Goal: Information Seeking & Learning: Check status

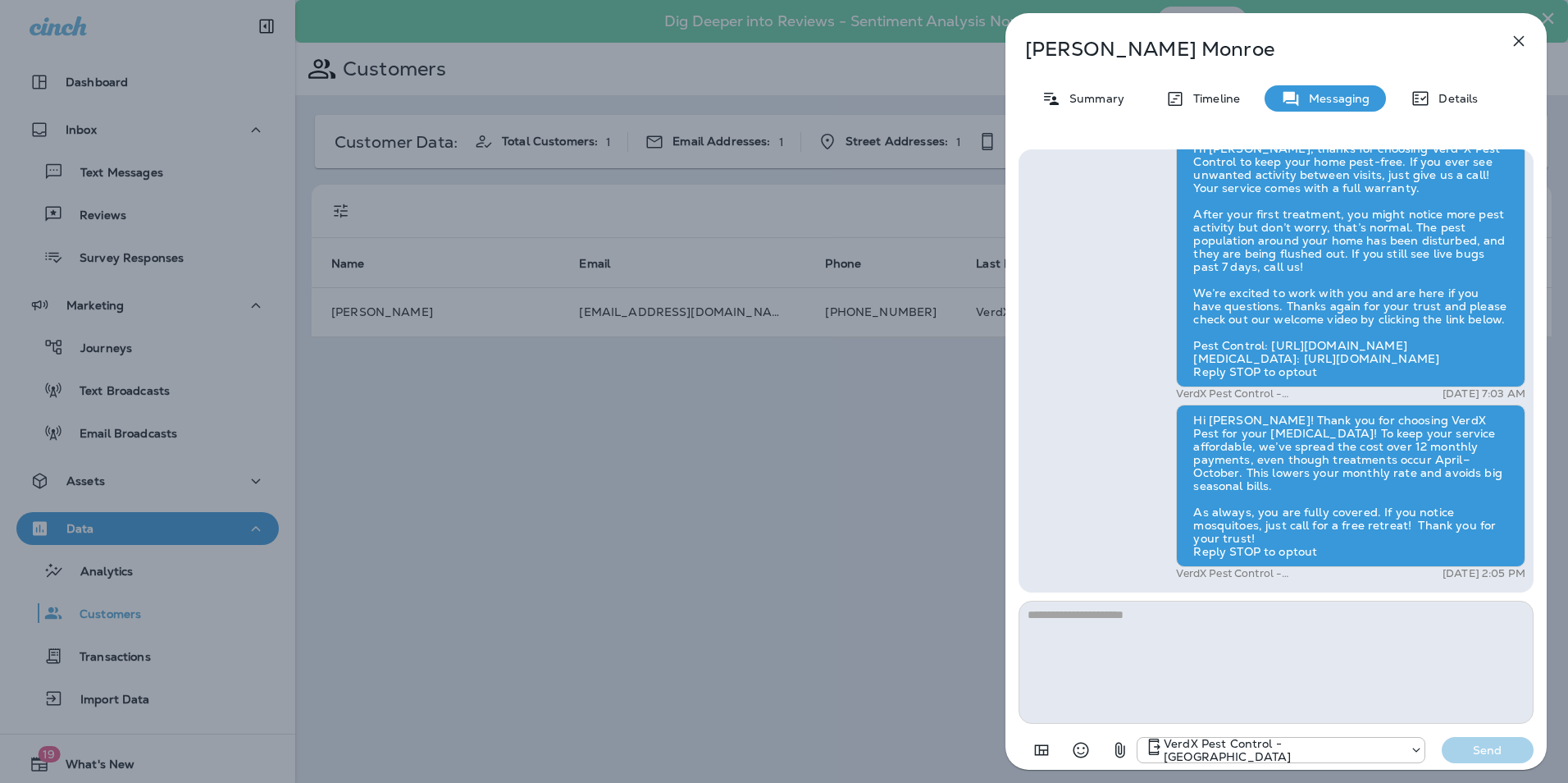
scroll to position [46, 0]
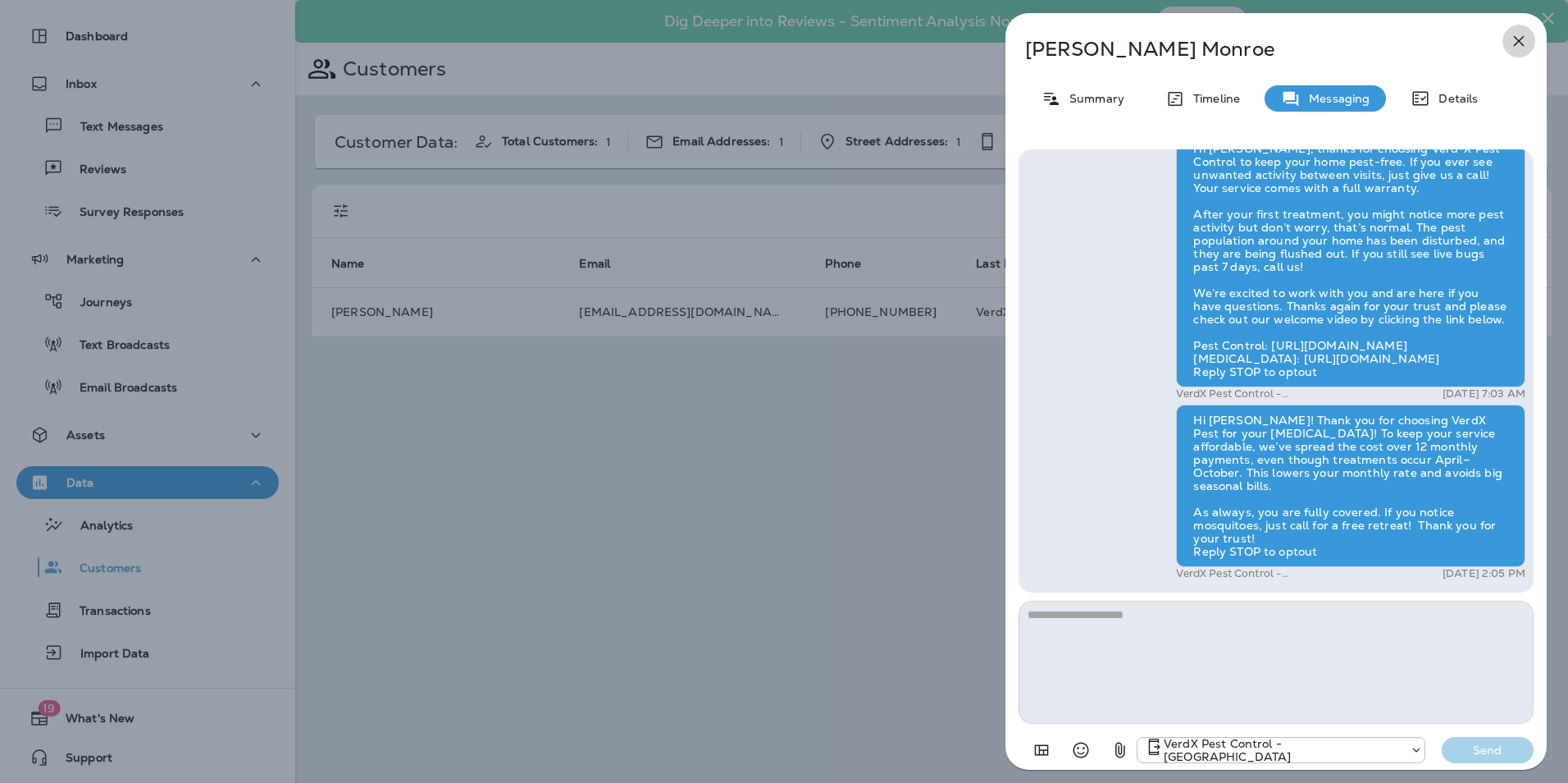
click at [1519, 41] on icon "button" at bounding box center [1519, 41] width 10 height 10
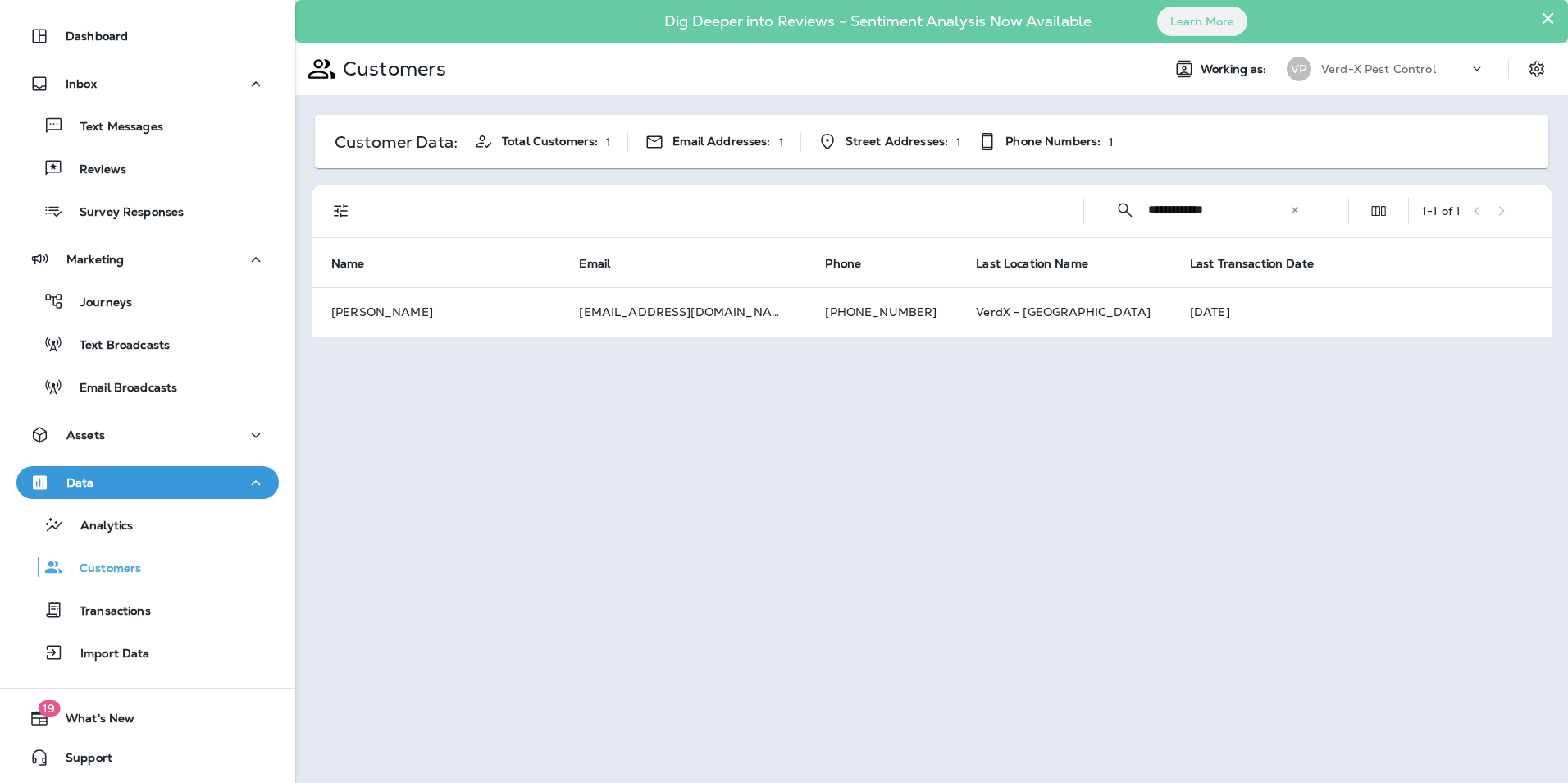
click at [1292, 212] on icon at bounding box center [1294, 210] width 11 height 11
click at [1221, 211] on input "text" at bounding box center [1234, 210] width 171 height 43
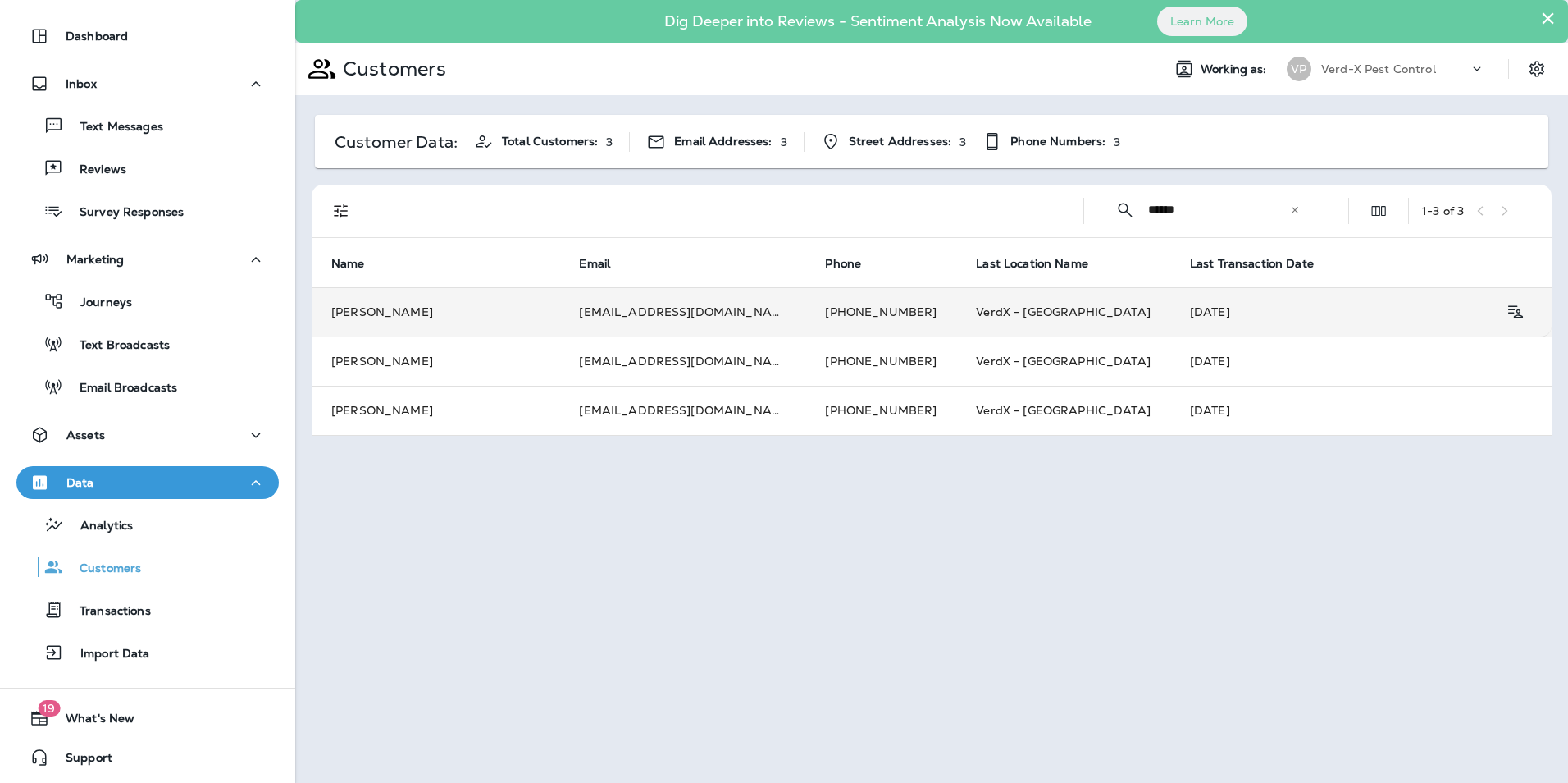
click at [691, 312] on td "[EMAIL_ADDRESS][DOMAIN_NAME]" at bounding box center [682, 312] width 246 height 49
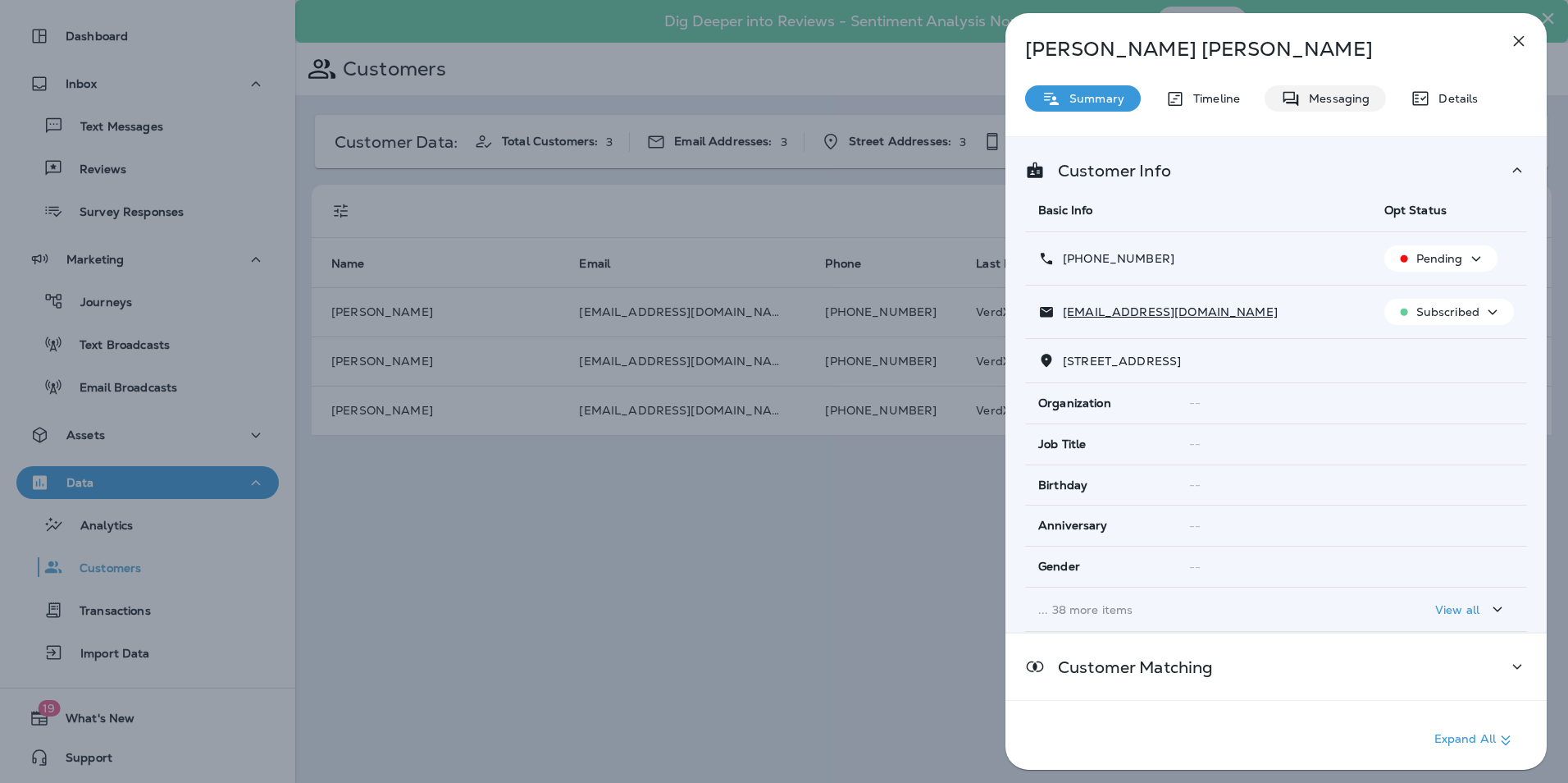
click at [1353, 95] on p "Messaging" at bounding box center [1335, 98] width 69 height 13
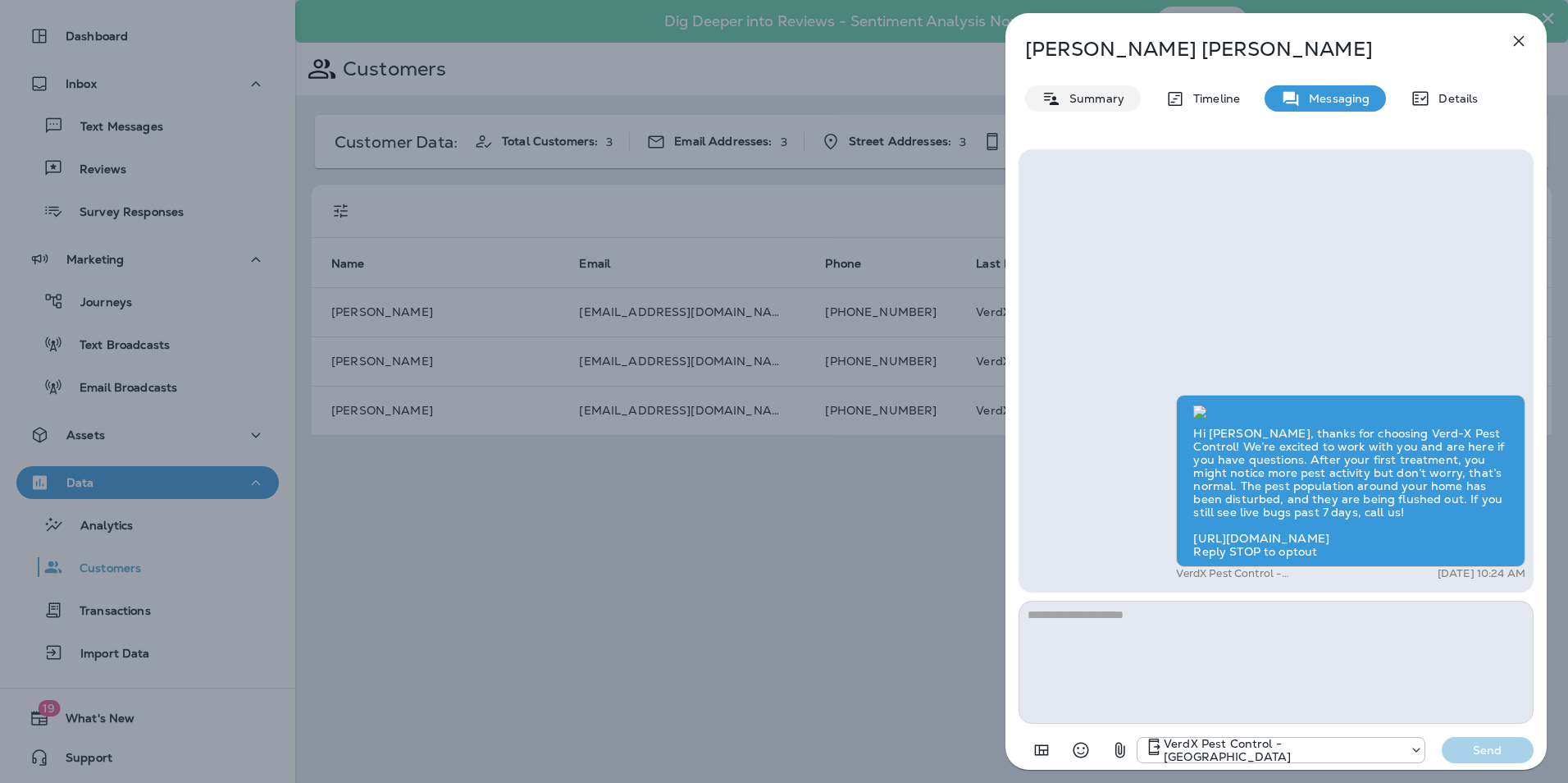
click at [1086, 98] on p "Summary" at bounding box center [1093, 98] width 63 height 13
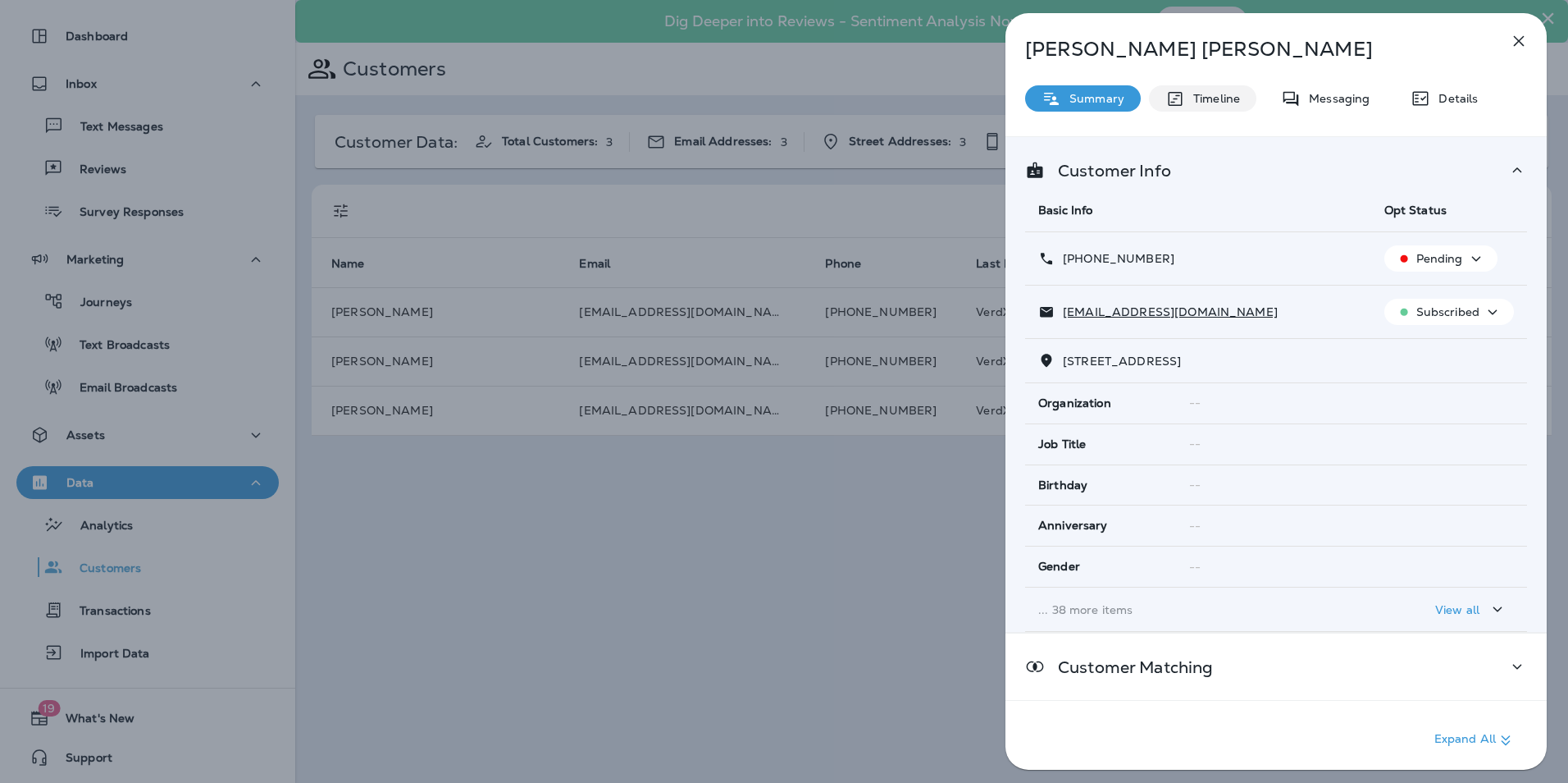
click at [1209, 92] on p "Timeline" at bounding box center [1212, 98] width 55 height 13
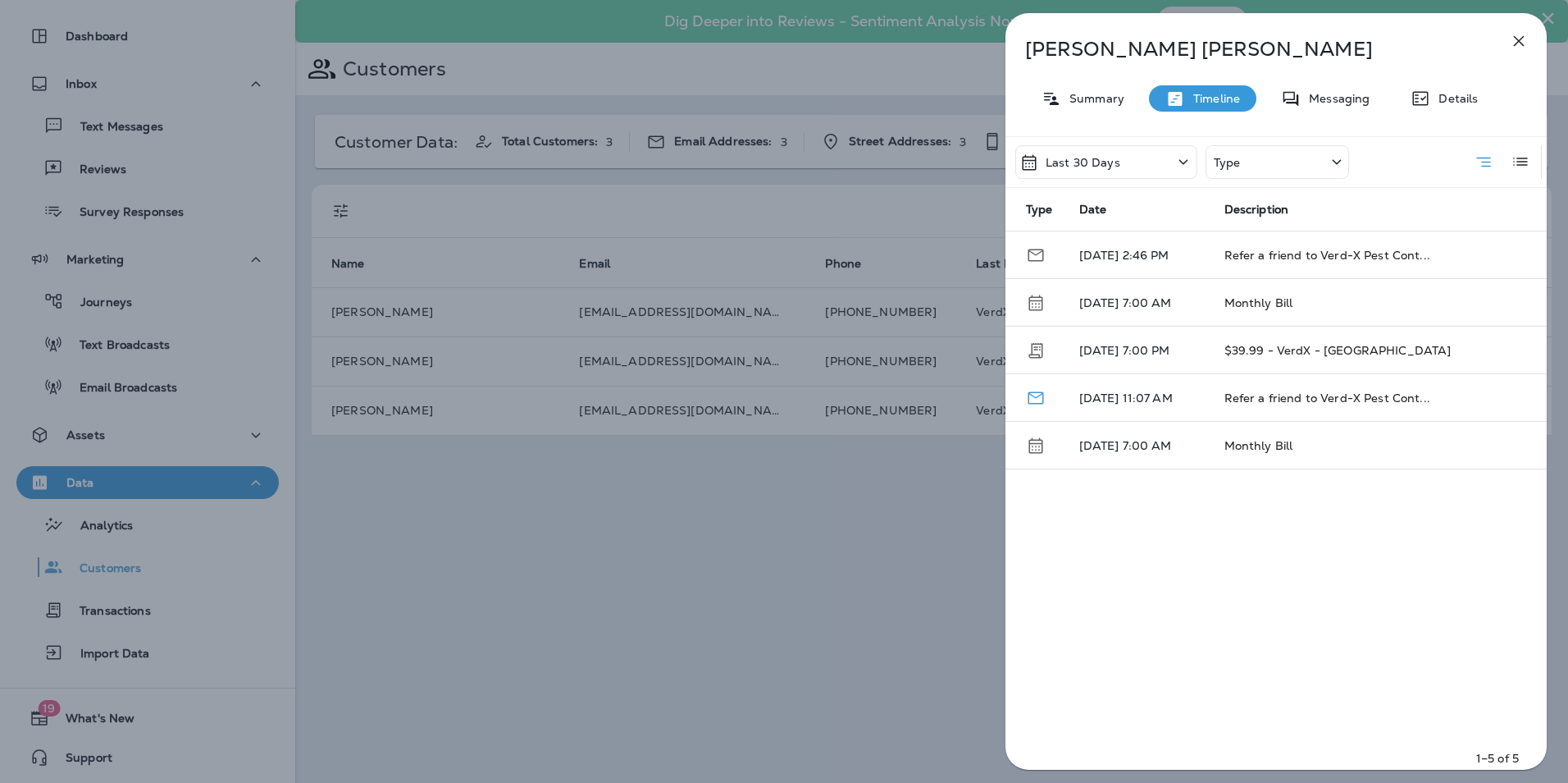
click at [1525, 41] on icon "button" at bounding box center [1519, 41] width 20 height 20
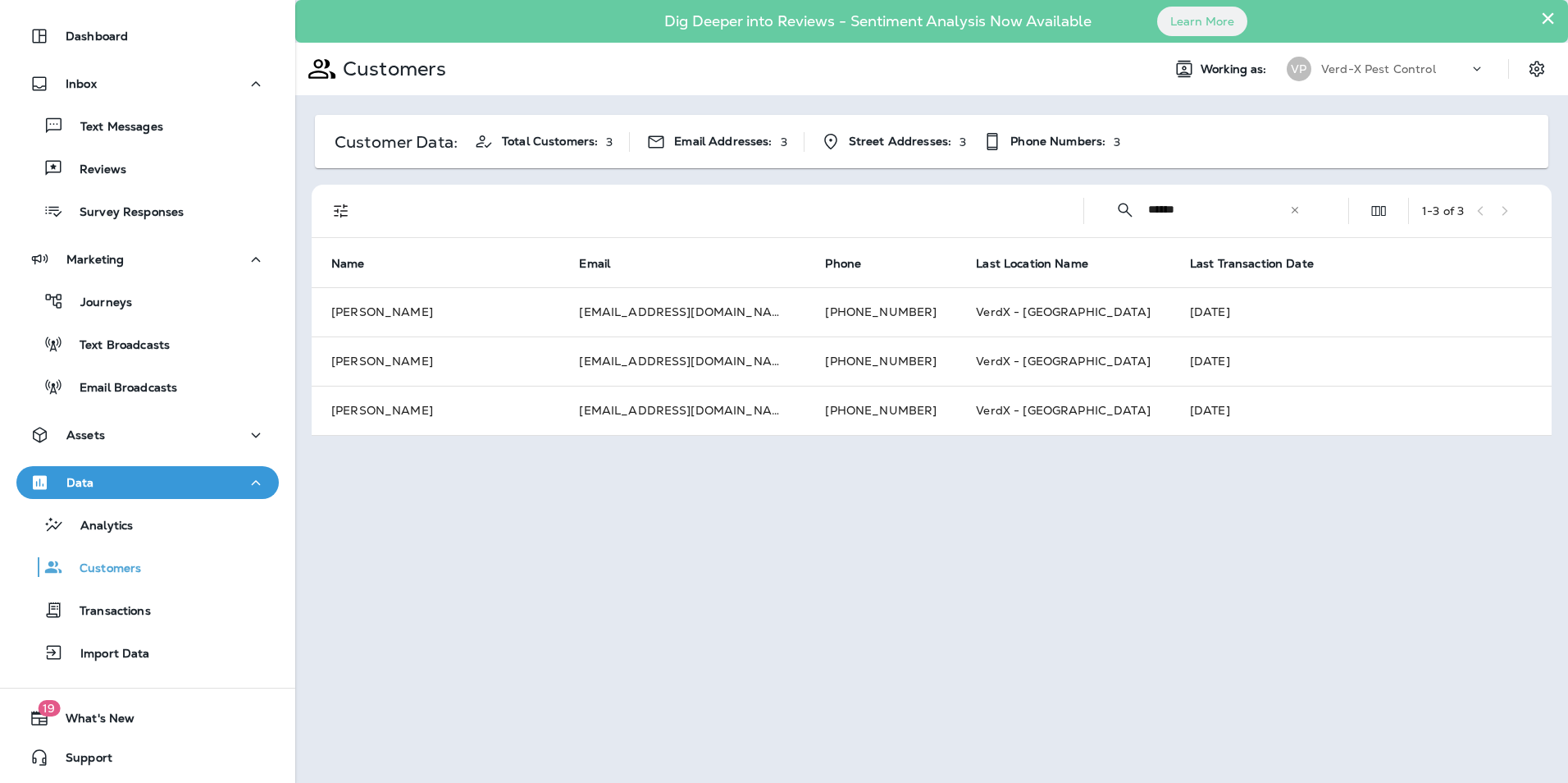
drag, startPoint x: 952, startPoint y: 260, endPoint x: 878, endPoint y: 267, distance: 74.3
click at [879, 266] on div "​ ****** ​ ​ 1 - 3 of 3 Name Email Phone Last Location Name Last Transaction Da…" at bounding box center [931, 310] width 1240 height 251
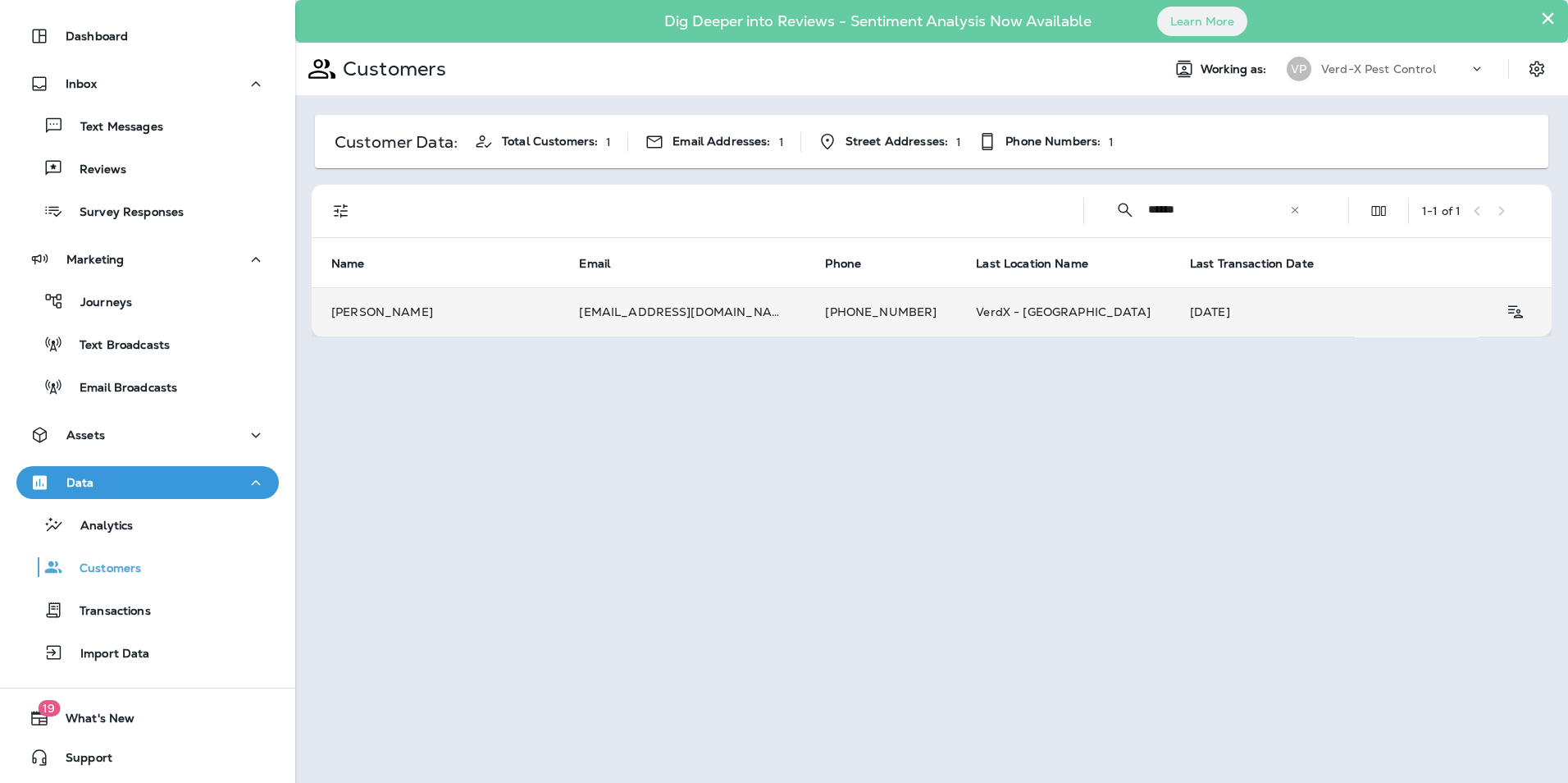
click at [805, 324] on td "[PHONE_NUMBER]" at bounding box center [880, 312] width 151 height 49
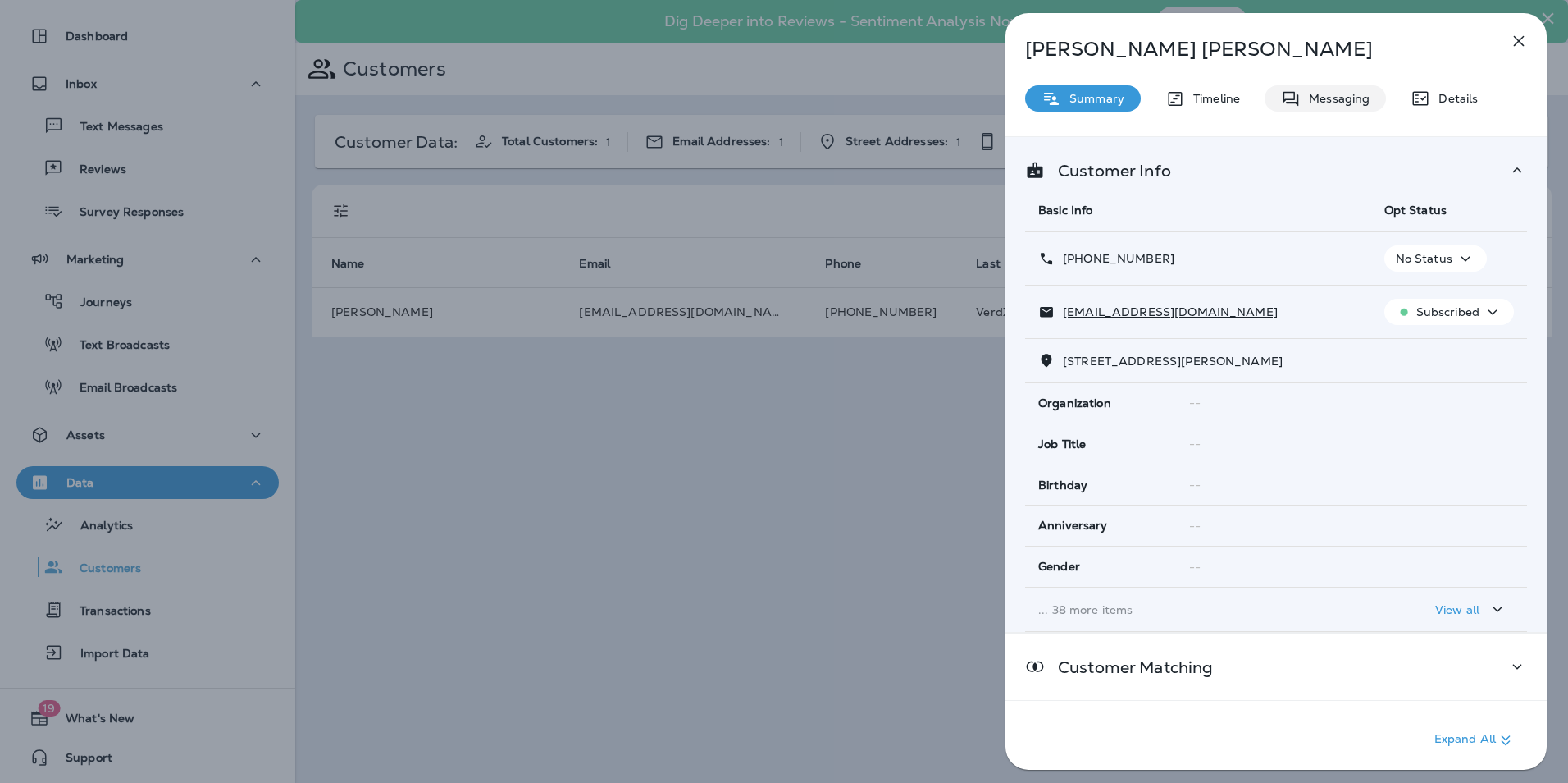
click at [1303, 107] on div "Messaging" at bounding box center [1325, 98] width 122 height 26
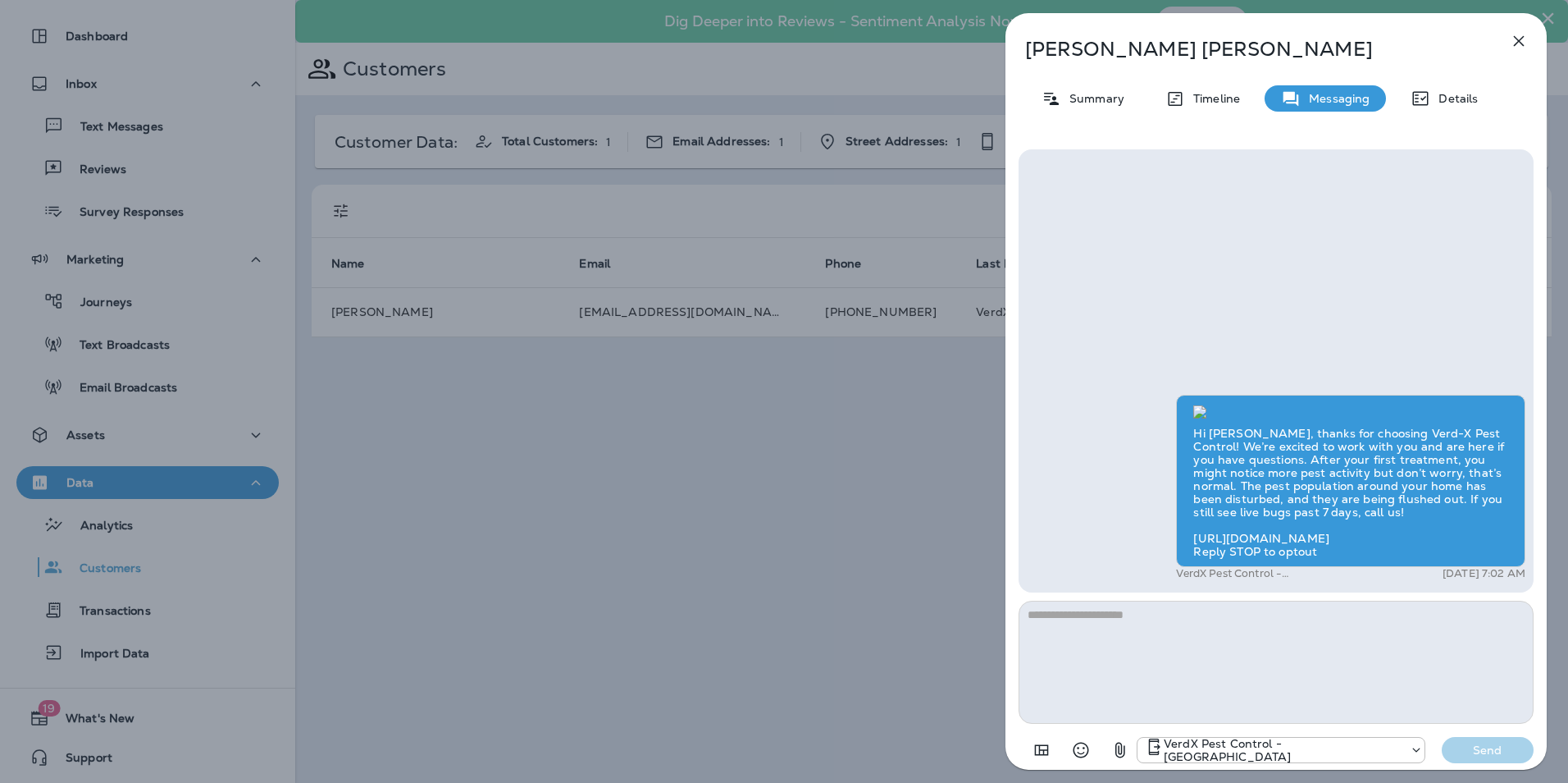
click at [1527, 41] on icon "button" at bounding box center [1519, 41] width 20 height 20
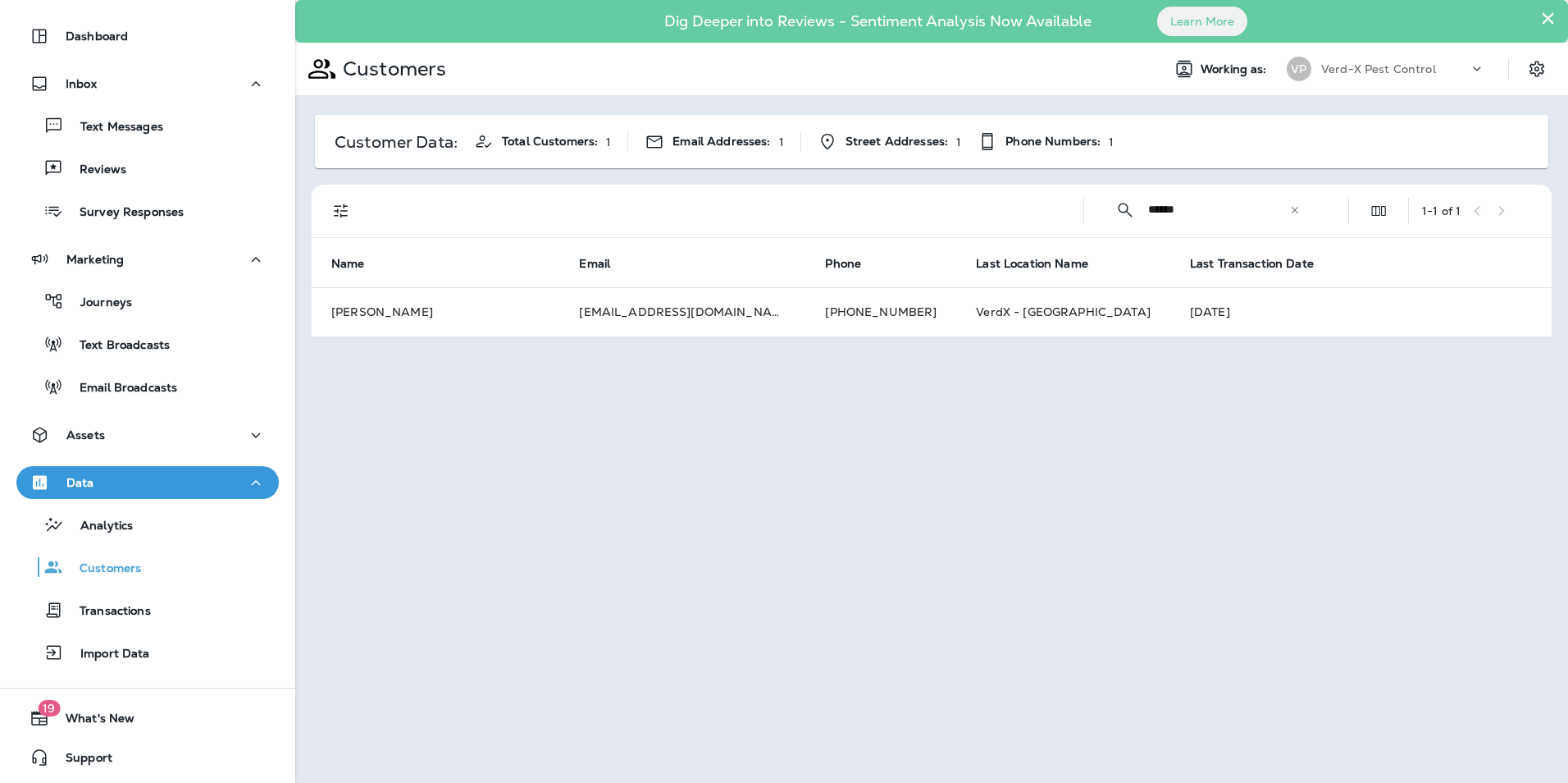
drag, startPoint x: 1215, startPoint y: 209, endPoint x: 966, endPoint y: 217, distance: 249.1
click at [967, 218] on div "​ ****** ​ ​ 1 - 1 of 1" at bounding box center [935, 211] width 1220 height 53
type input "**********"
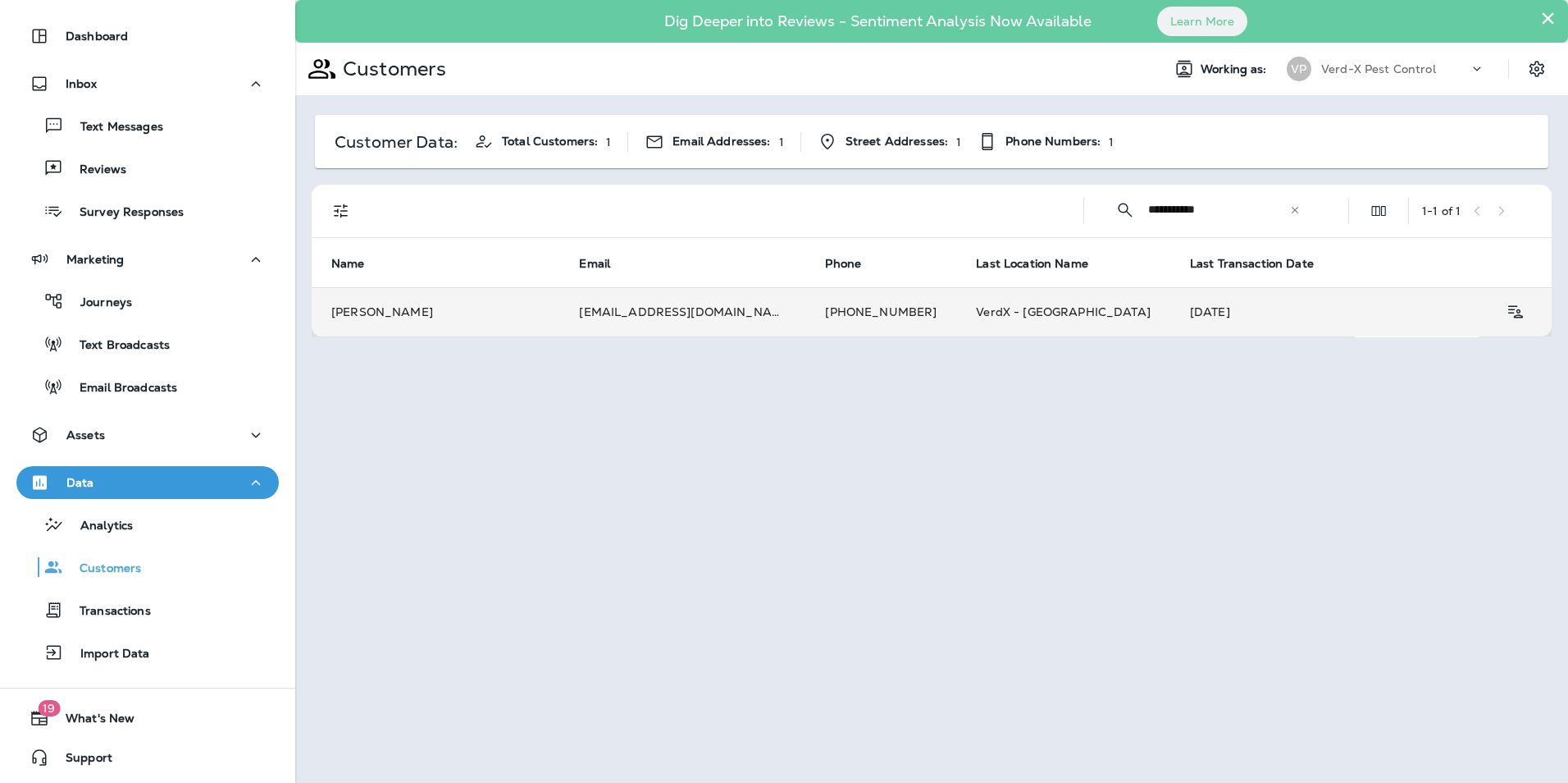
click at [627, 315] on td "[EMAIL_ADDRESS][DOMAIN_NAME]" at bounding box center [682, 312] width 246 height 49
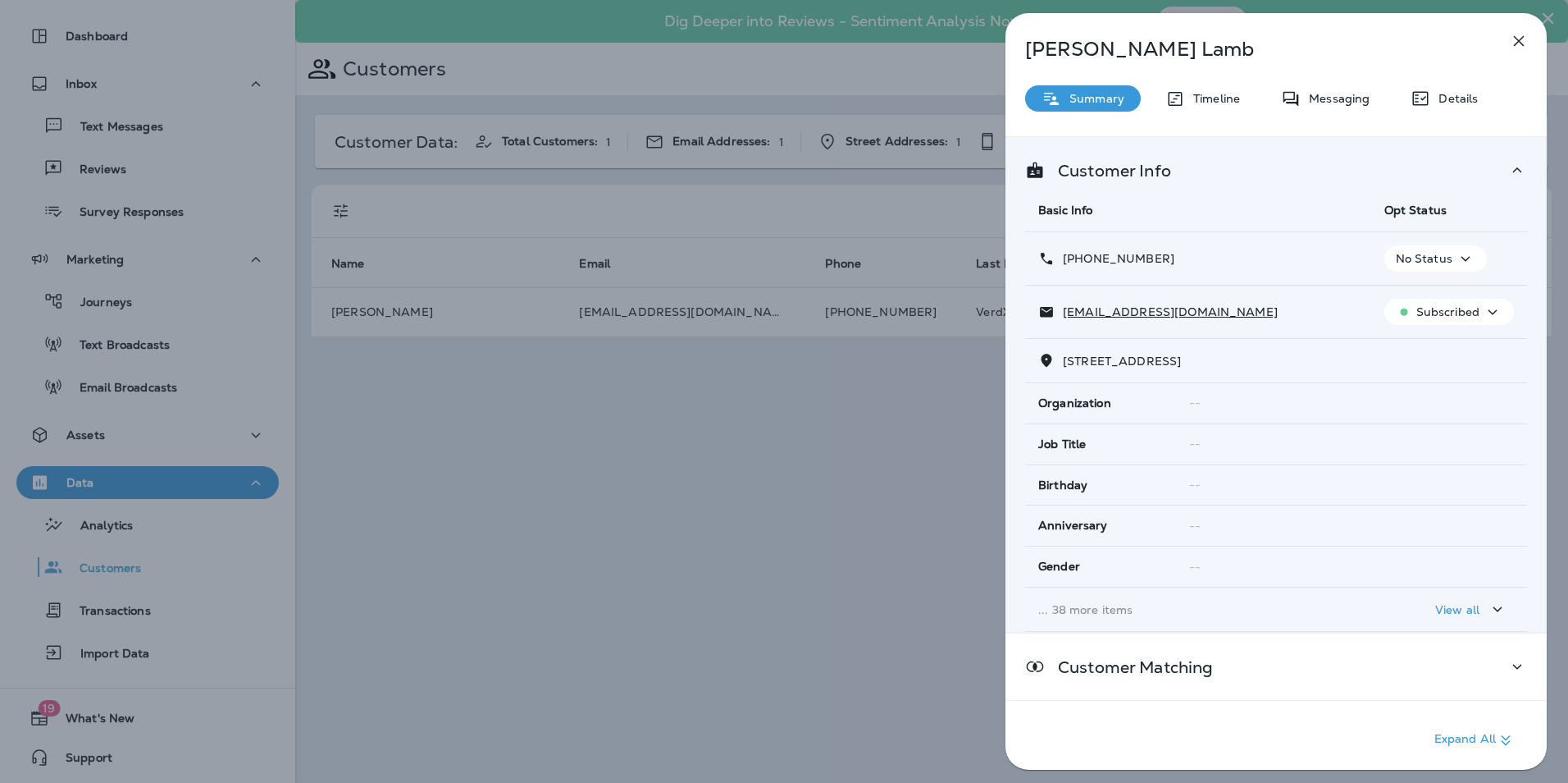
click at [1322, 113] on div "[PERSON_NAME] Summary Timeline Messaging Details Customer Info Basic Info Opt S…" at bounding box center [1275, 396] width 541 height 767
click at [1328, 100] on p "Messaging" at bounding box center [1335, 98] width 69 height 13
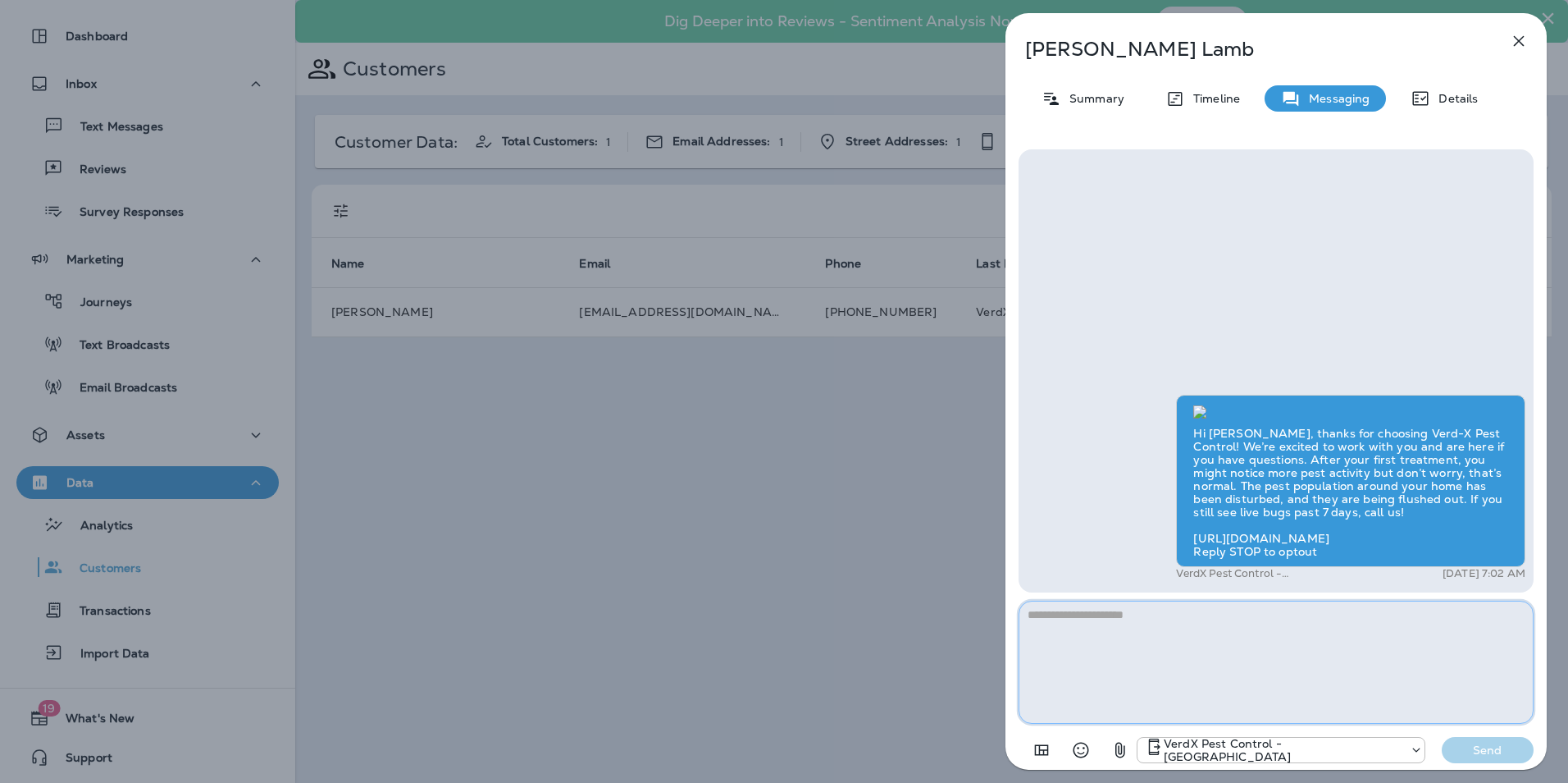
scroll to position [-268, 0]
click at [1516, 37] on icon "button" at bounding box center [1519, 41] width 20 height 20
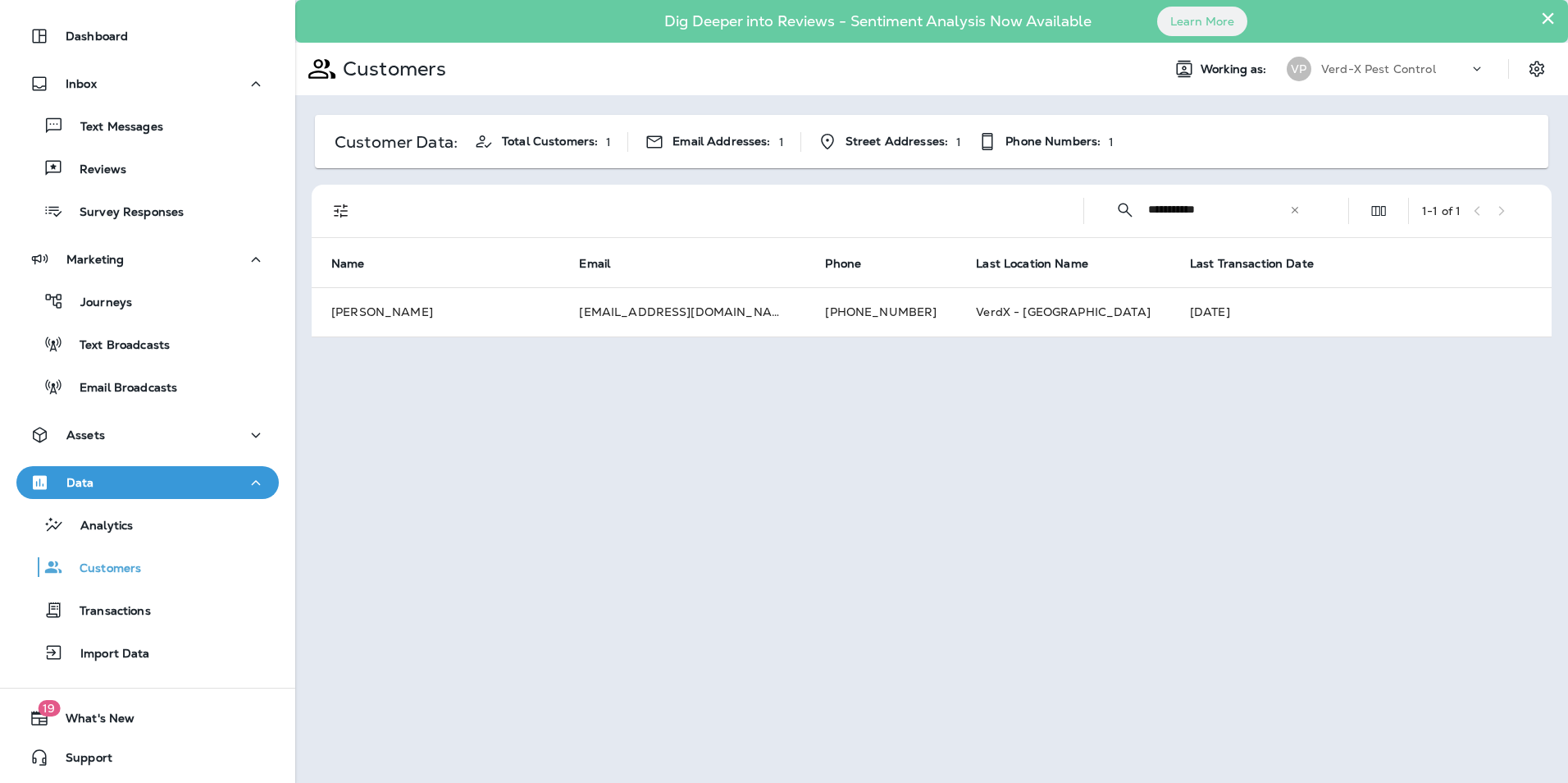
click at [1294, 216] on div "​" at bounding box center [1294, 210] width 11 height 16
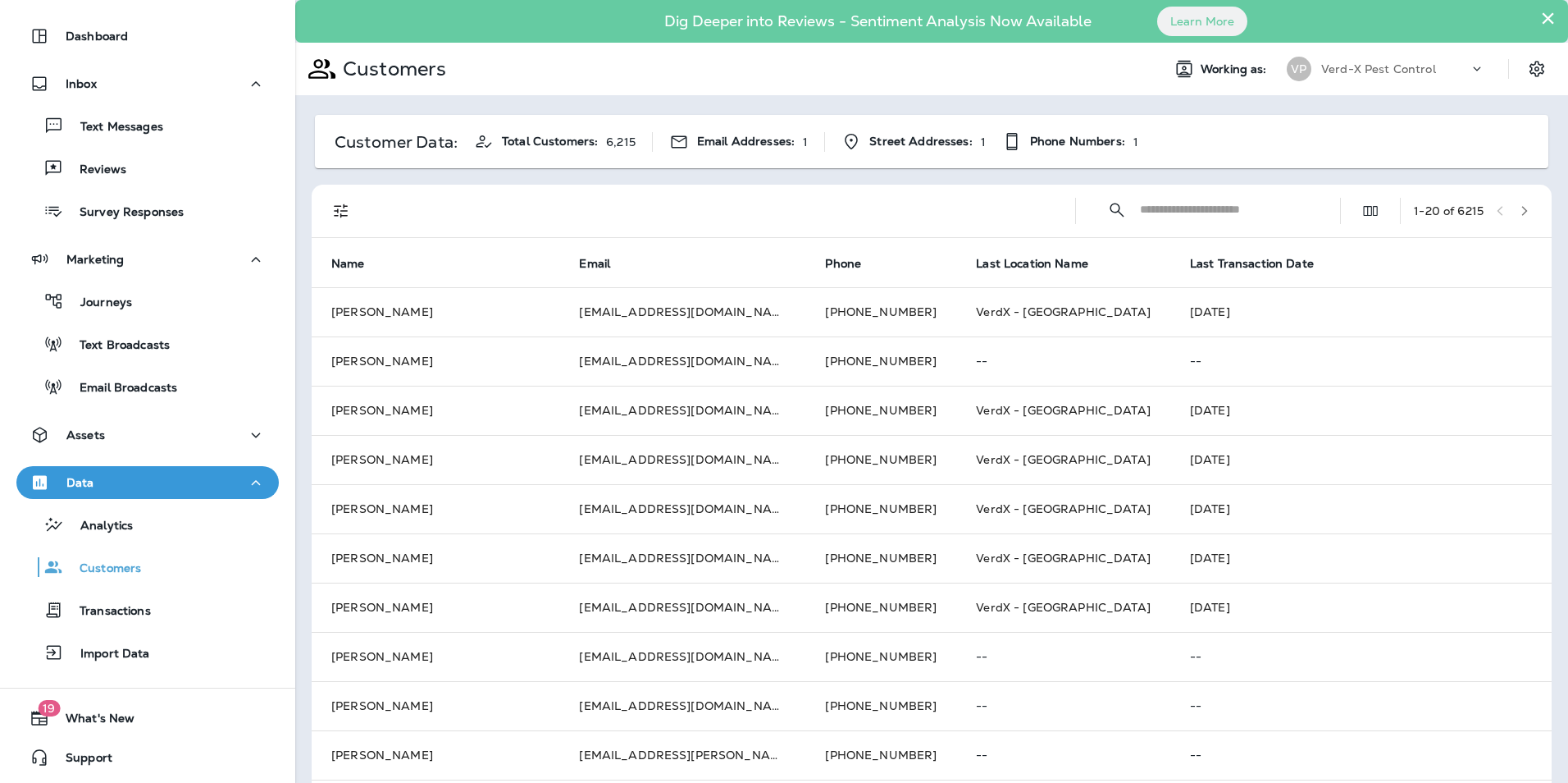
click at [1165, 211] on input "text" at bounding box center [1225, 210] width 171 height 43
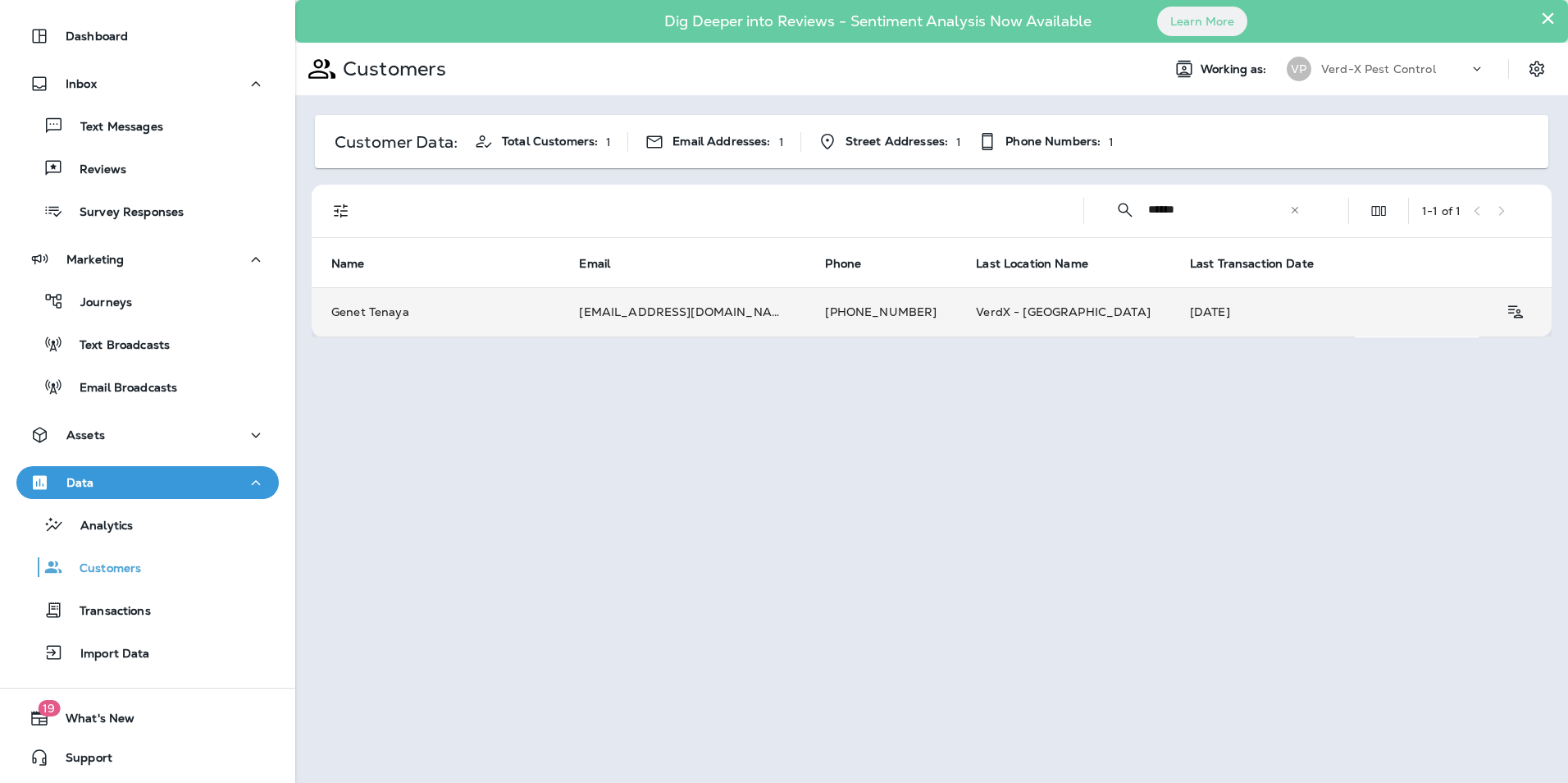
click at [527, 317] on td "Genet Tenaya" at bounding box center [435, 312] width 248 height 49
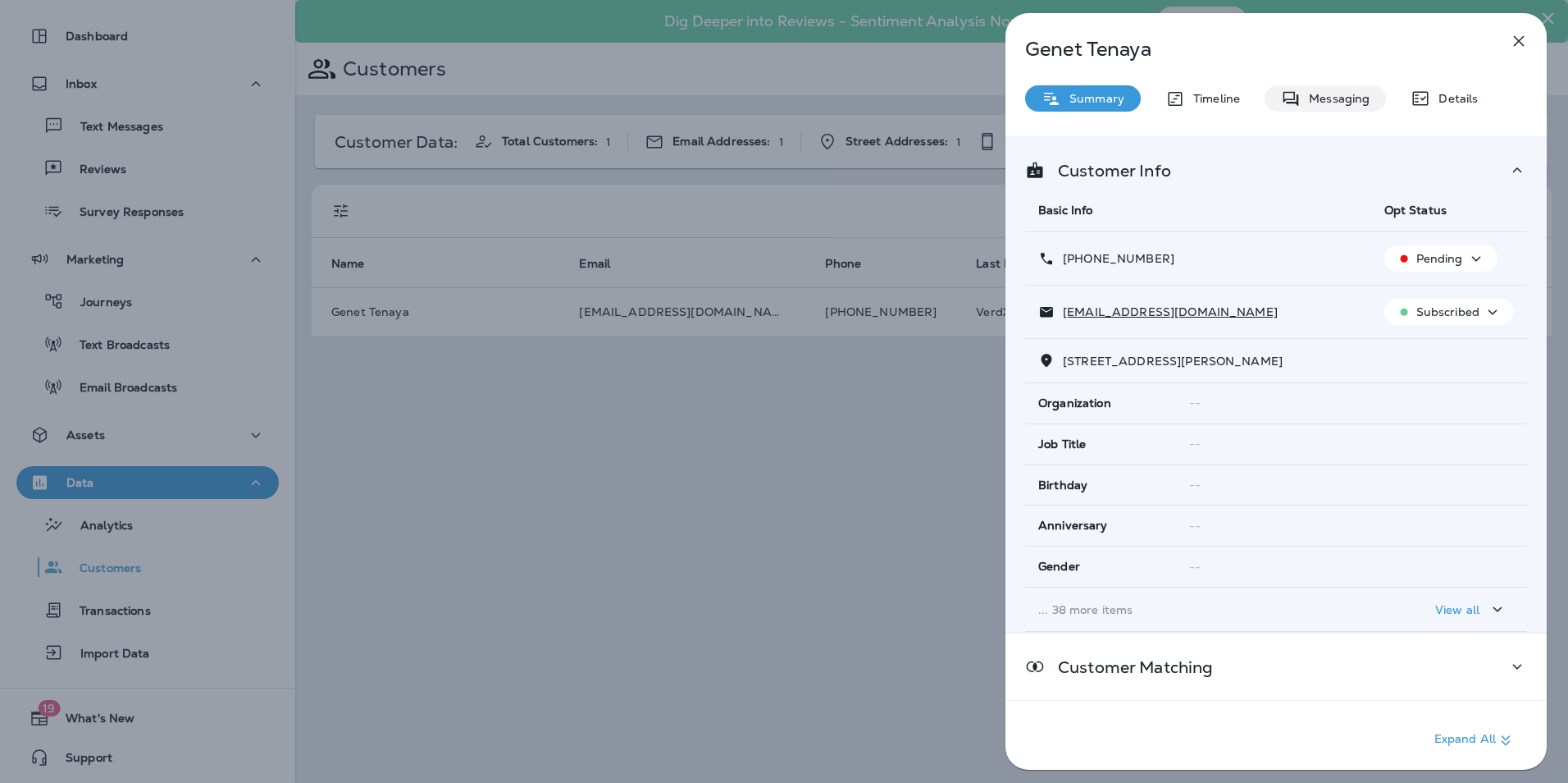
click at [1338, 98] on p "Messaging" at bounding box center [1335, 98] width 69 height 13
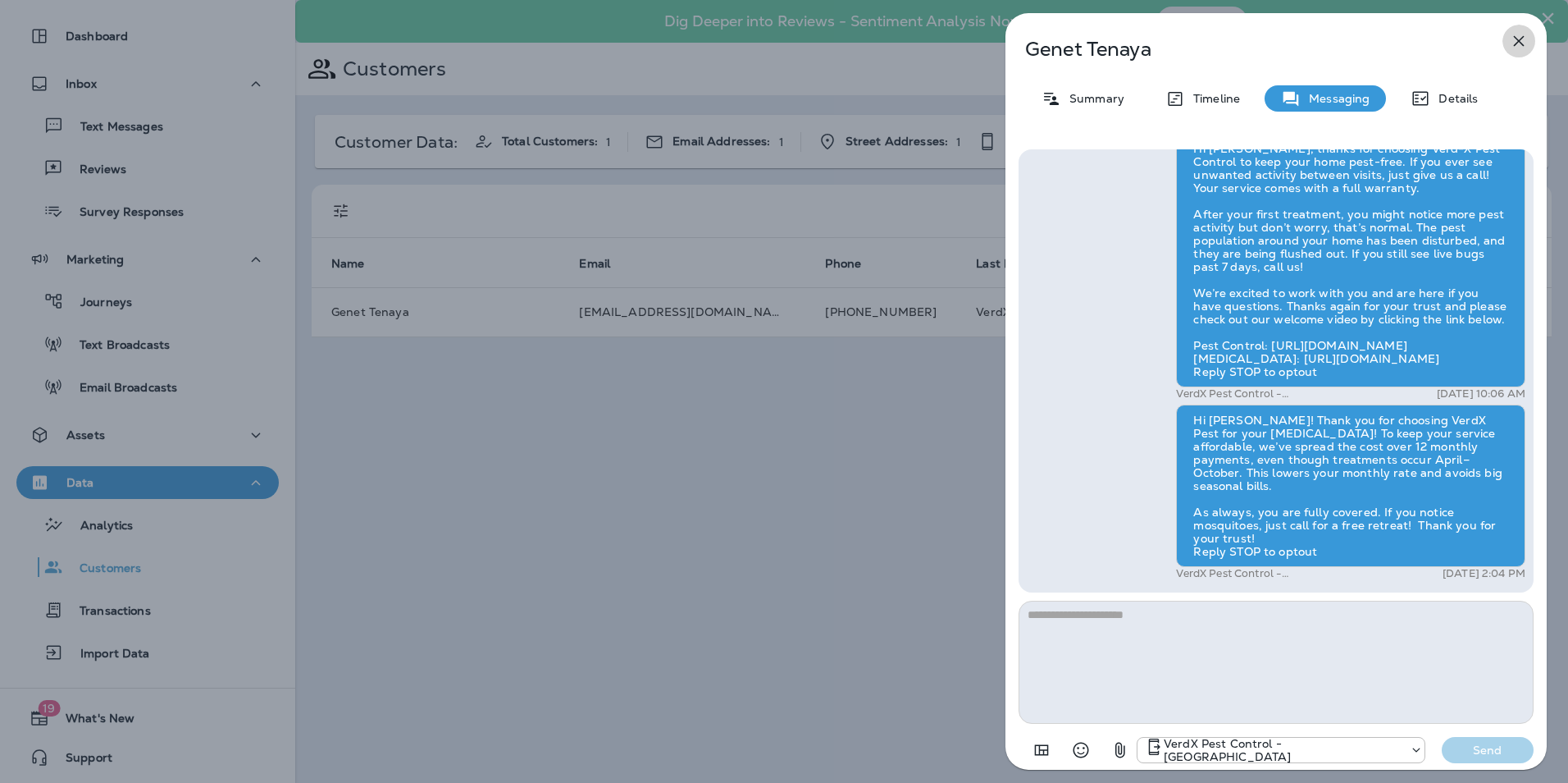
click at [1514, 37] on icon "button" at bounding box center [1519, 41] width 10 height 10
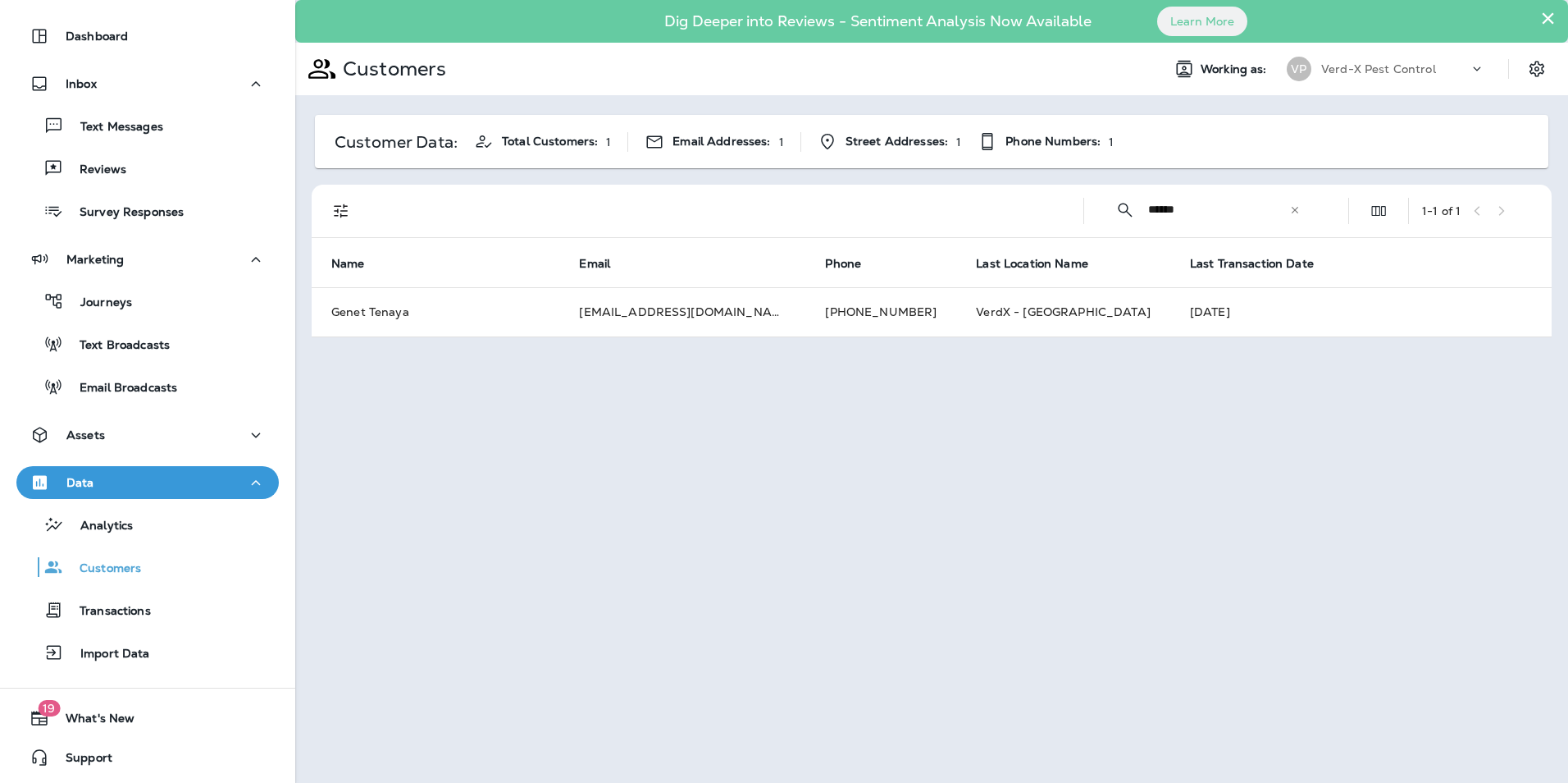
drag, startPoint x: 1219, startPoint y: 205, endPoint x: 945, endPoint y: 237, distance: 275.9
click at [950, 240] on div "​ ****** ​ ​ 1 - 1 of 1 Name Email Phone Last Location Name Last Transaction Da…" at bounding box center [931, 261] width 1240 height 153
type input "*******"
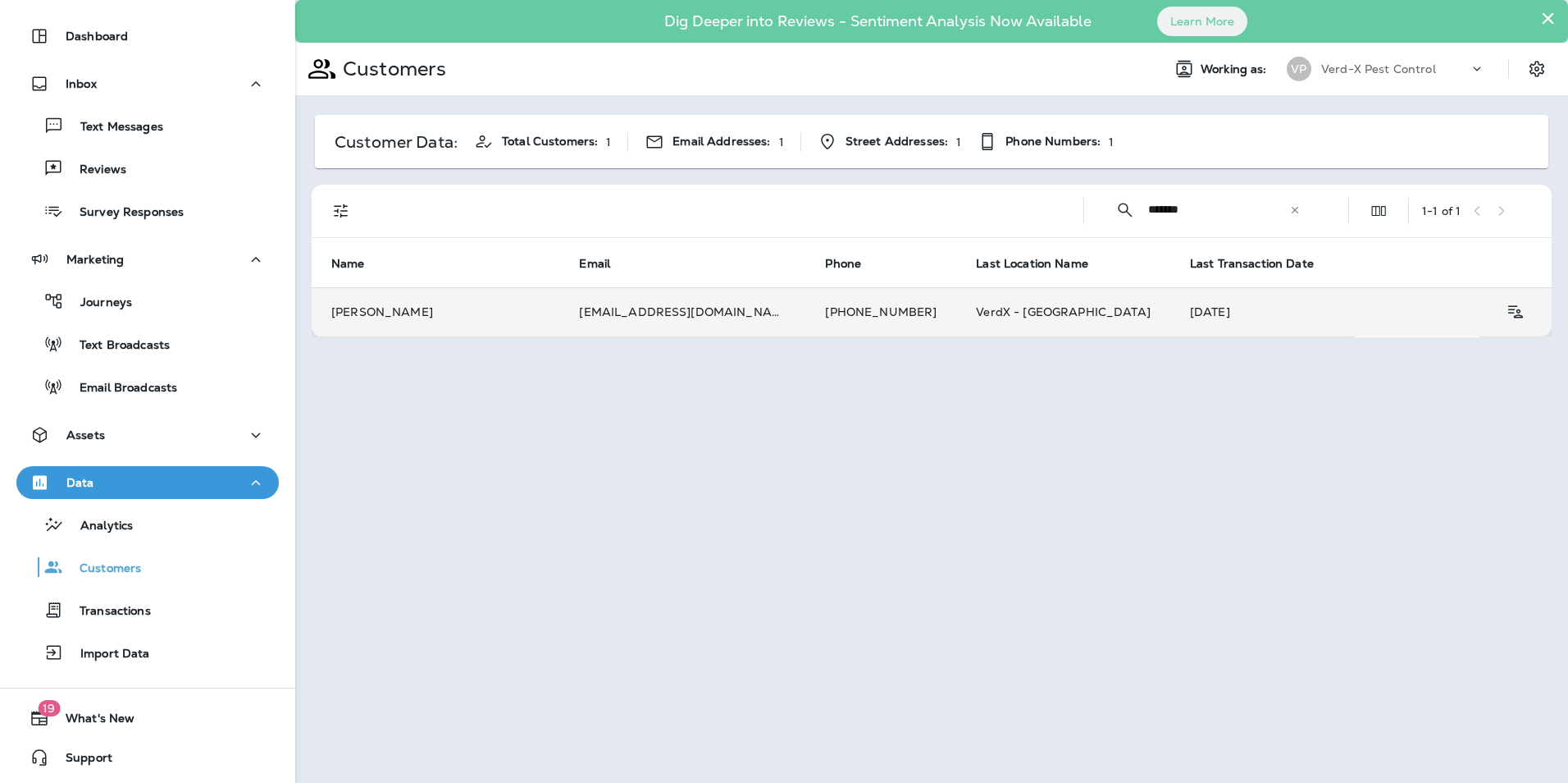
click at [710, 303] on td "[EMAIL_ADDRESS][DOMAIN_NAME]" at bounding box center [682, 312] width 246 height 49
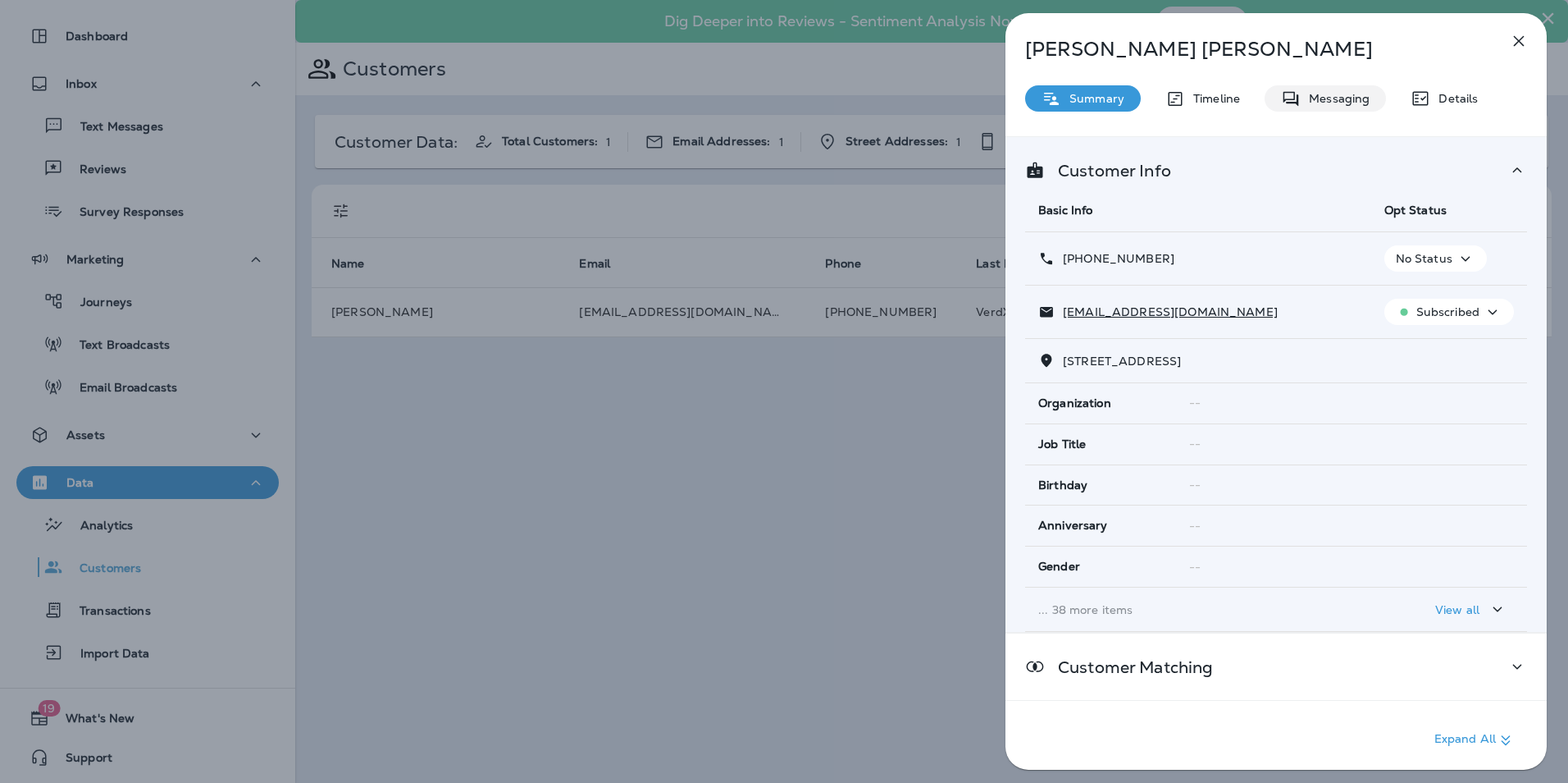
click at [1363, 92] on p "Messaging" at bounding box center [1335, 98] width 69 height 13
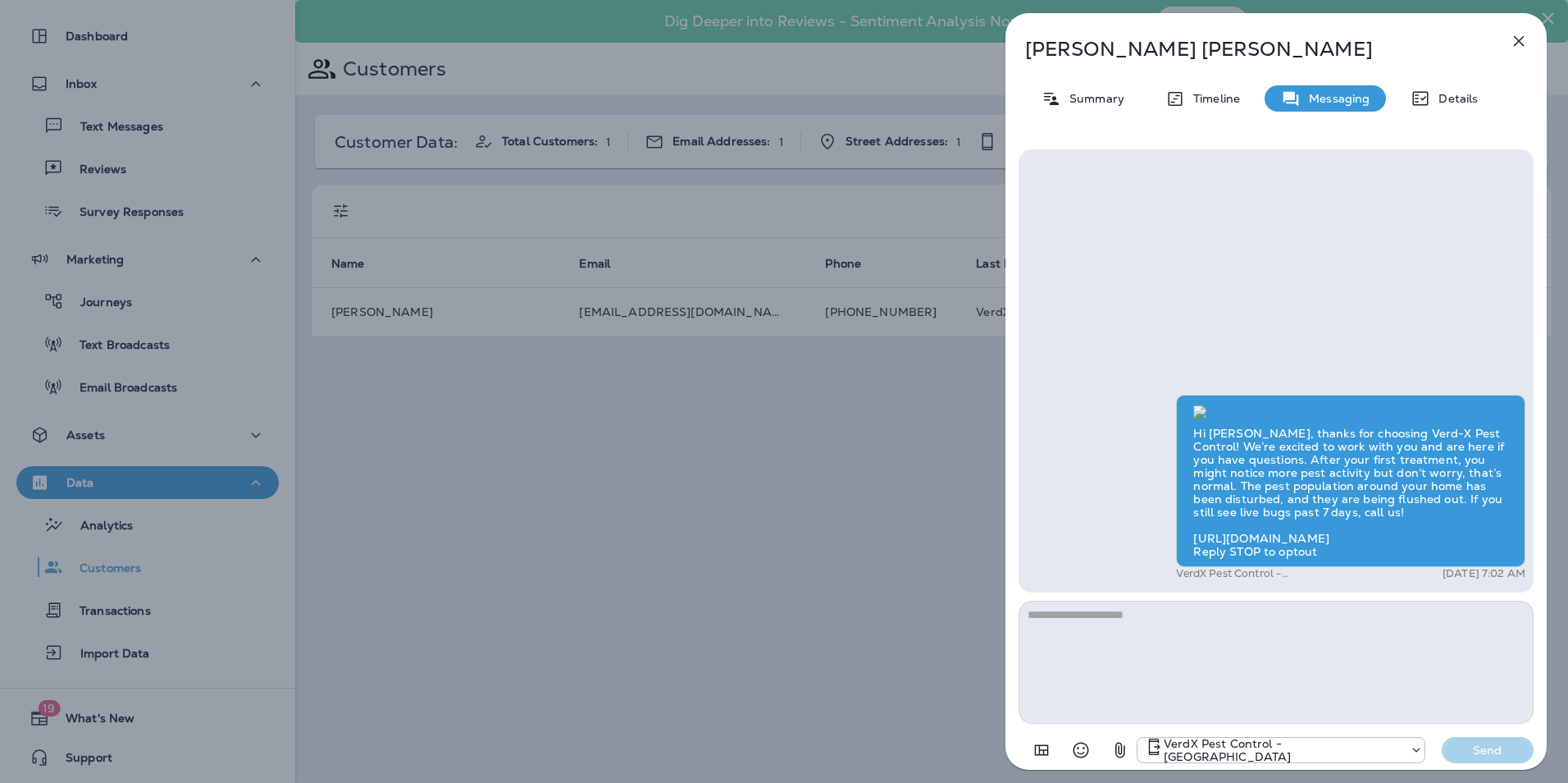
scroll to position [-268, 0]
click at [1520, 41] on icon "button" at bounding box center [1519, 41] width 10 height 10
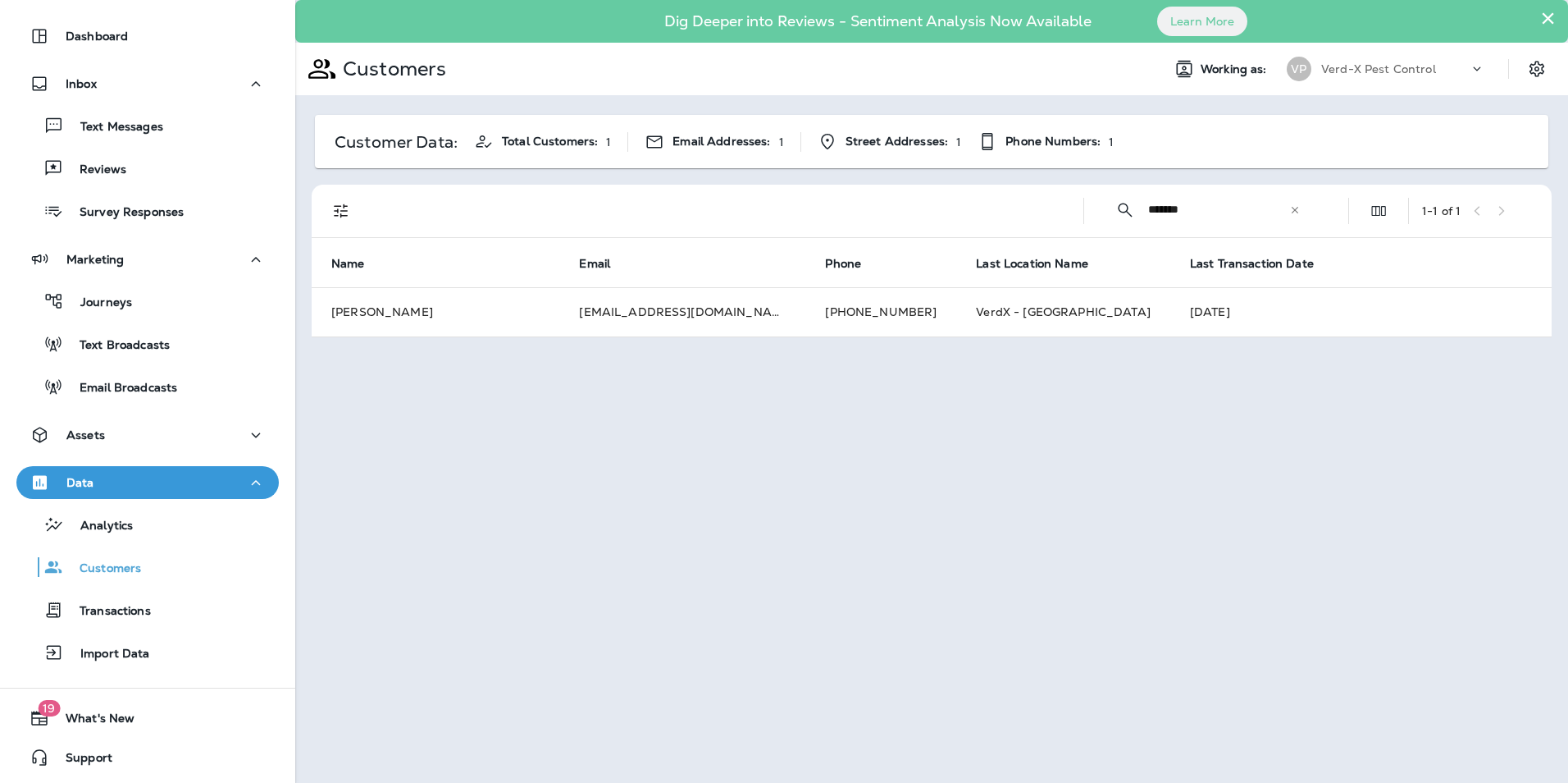
click at [1295, 212] on icon at bounding box center [1294, 210] width 11 height 11
click at [1211, 210] on input "text" at bounding box center [1234, 210] width 171 height 43
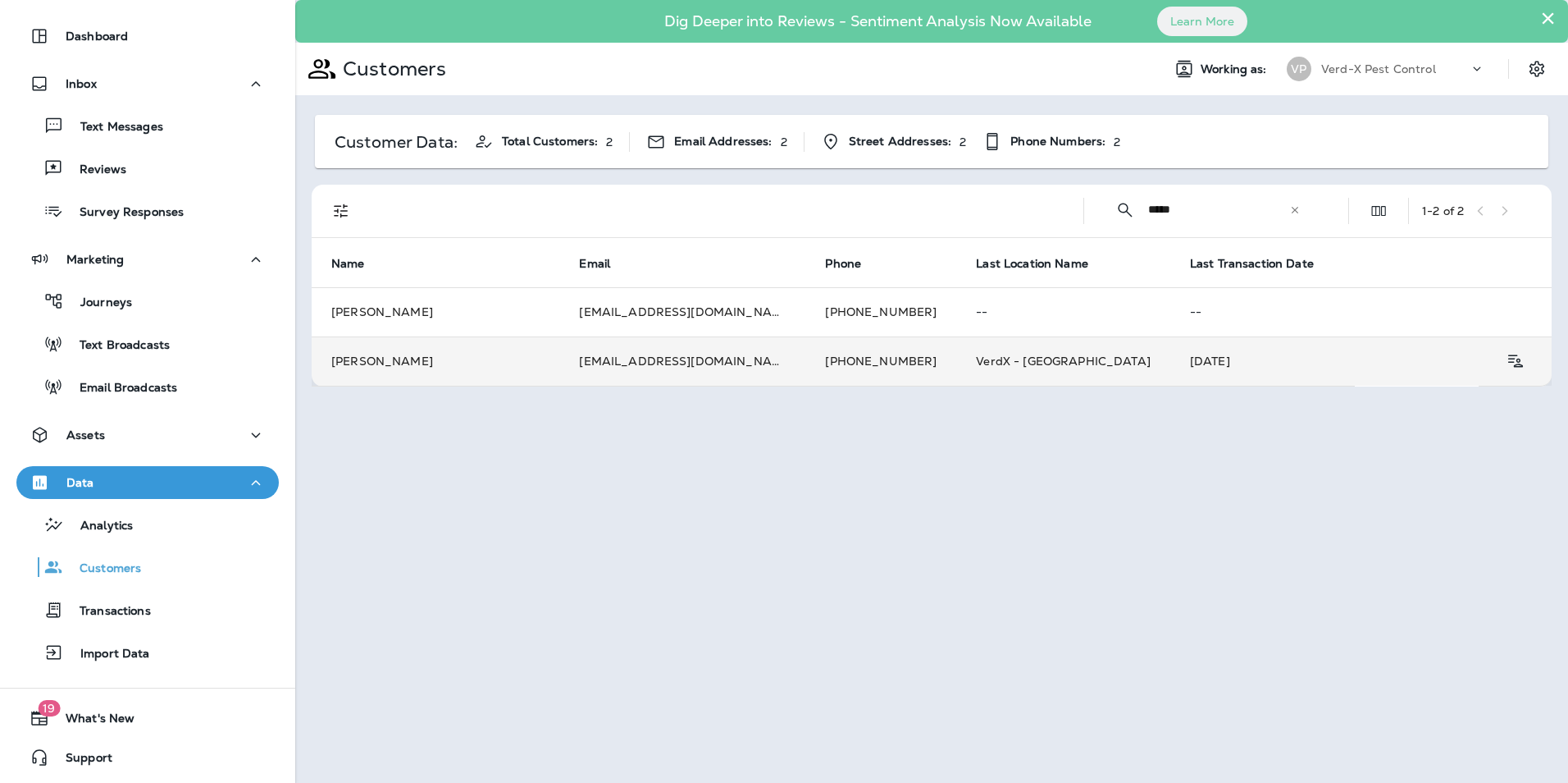
click at [621, 364] on td "[EMAIL_ADDRESS][DOMAIN_NAME]" at bounding box center [682, 361] width 246 height 49
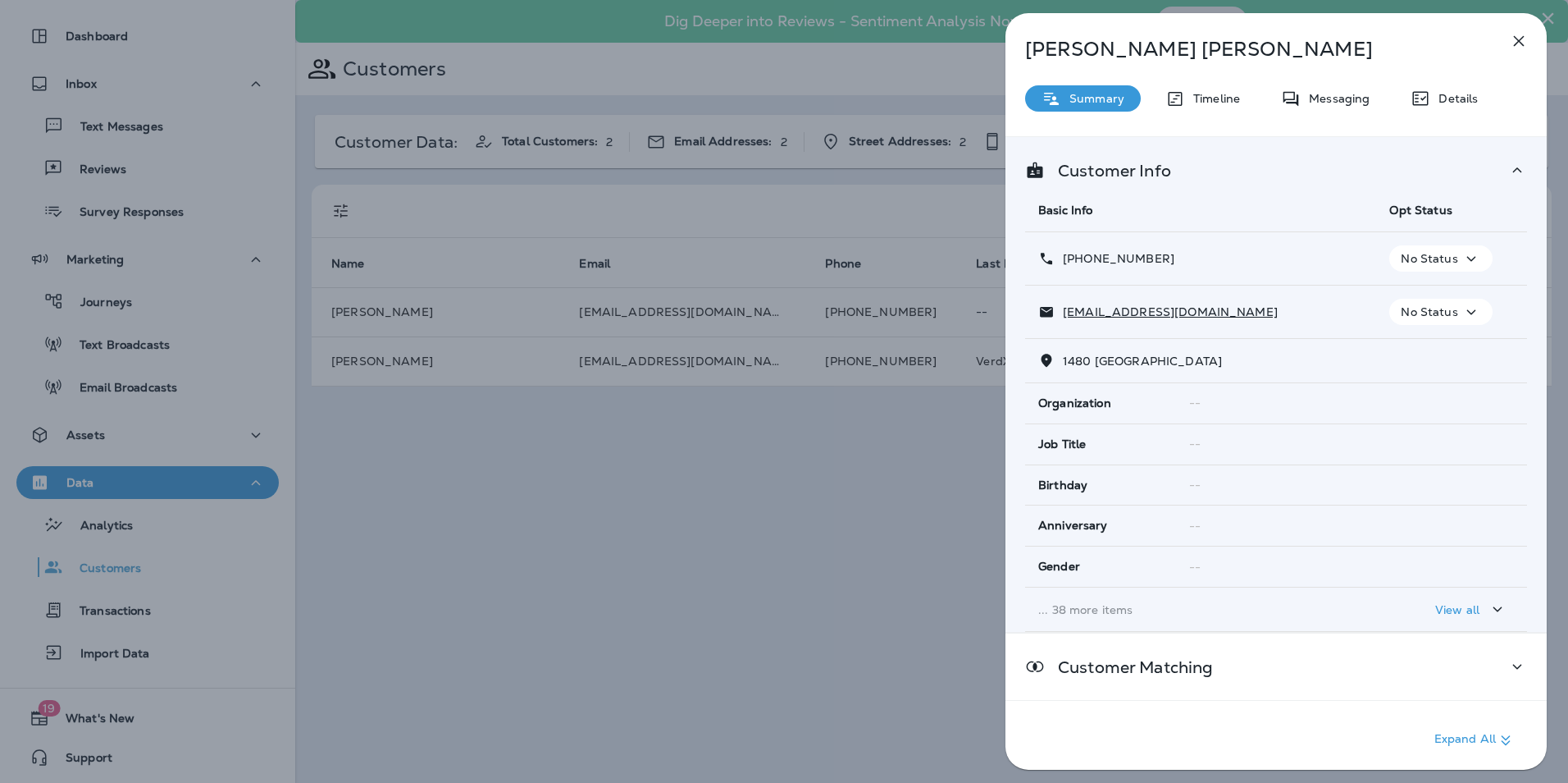
click at [1360, 89] on div "Messaging" at bounding box center [1325, 98] width 122 height 26
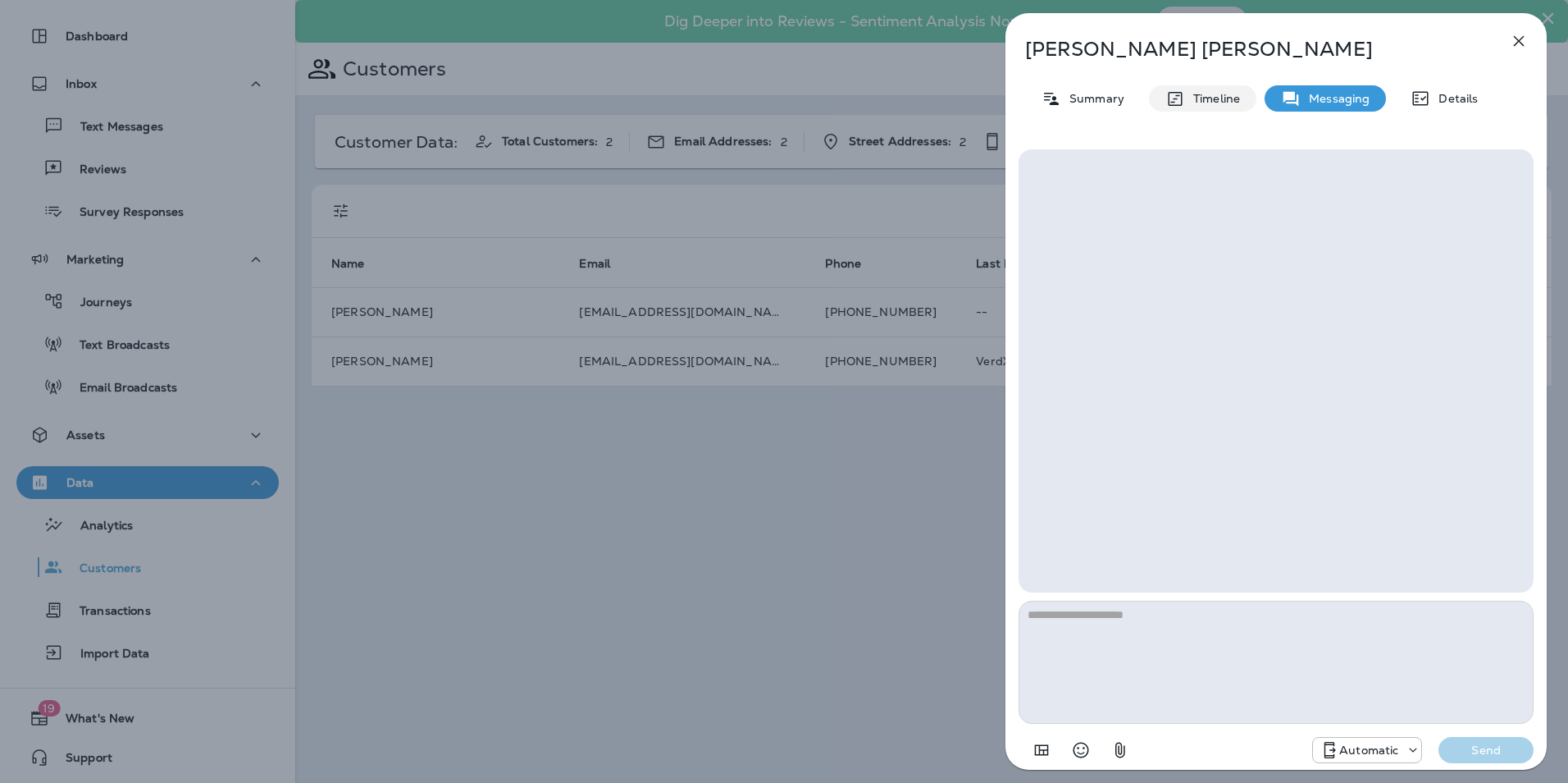
click at [1214, 107] on div "Timeline" at bounding box center [1202, 98] width 107 height 26
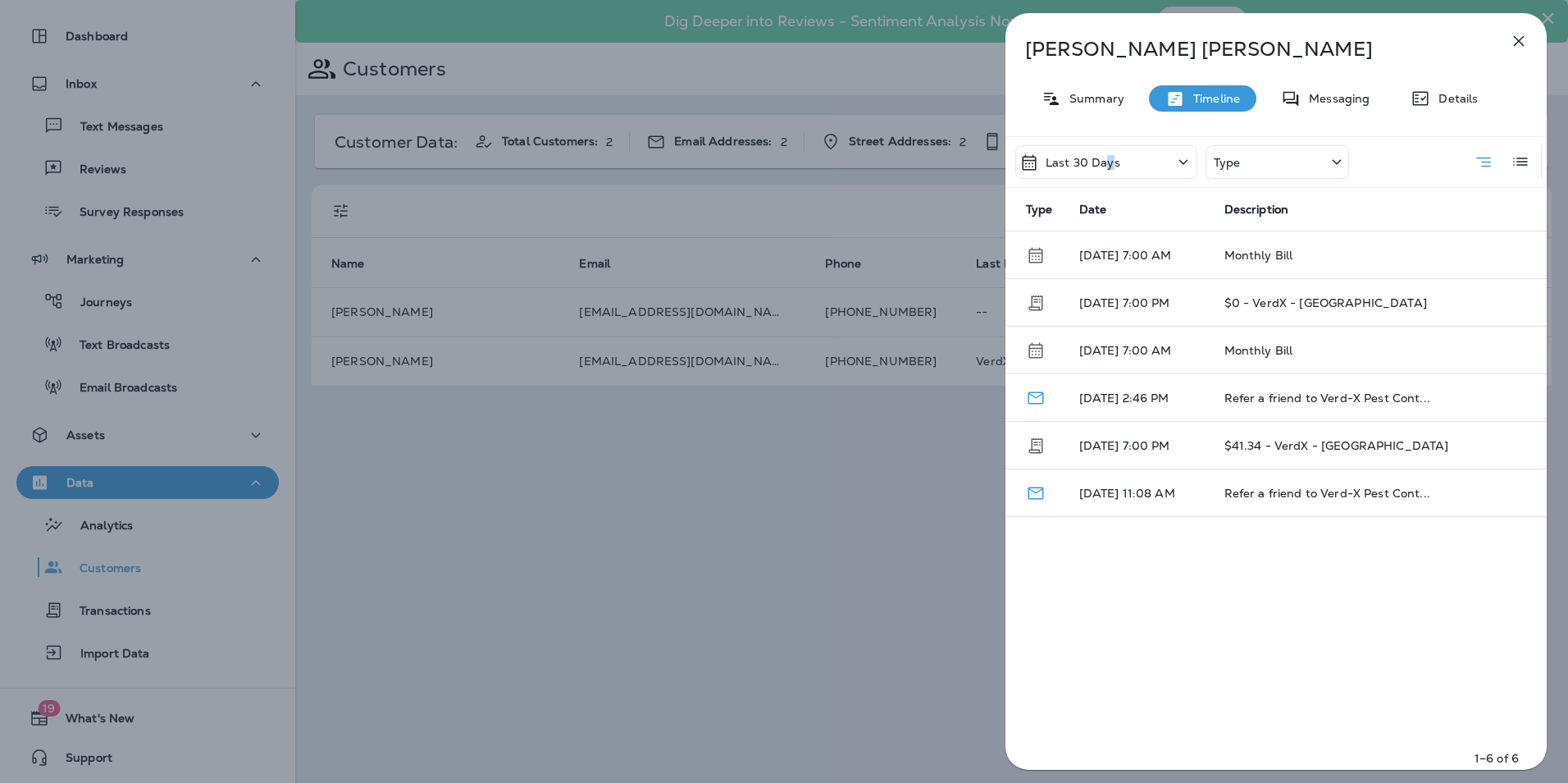
click at [1109, 157] on p "Last 30 Days" at bounding box center [1083, 162] width 74 height 13
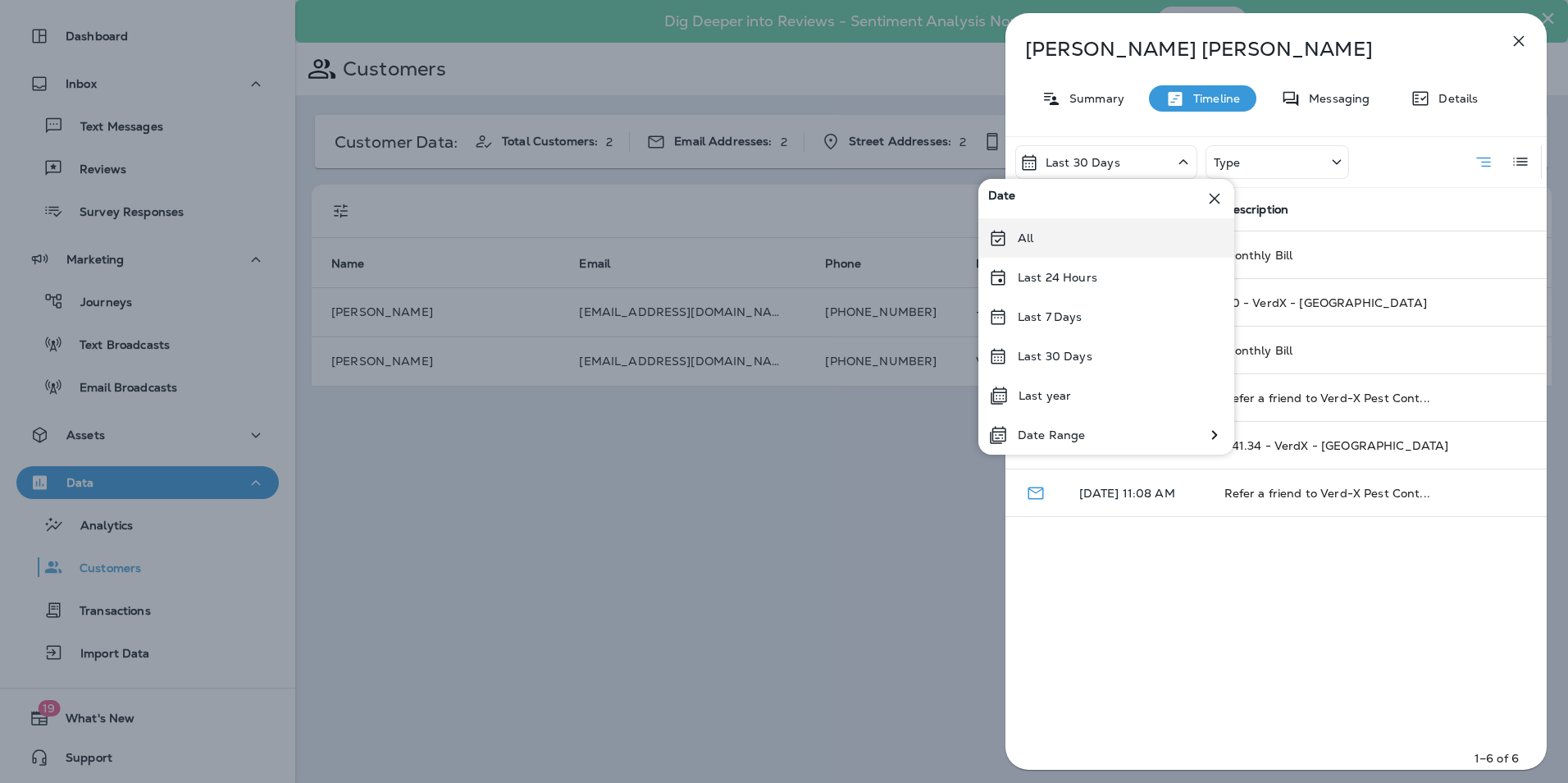
drag, startPoint x: 1109, startPoint y: 157, endPoint x: 1086, endPoint y: 243, distance: 89.0
click at [1086, 243] on div "All" at bounding box center [1106, 238] width 256 height 40
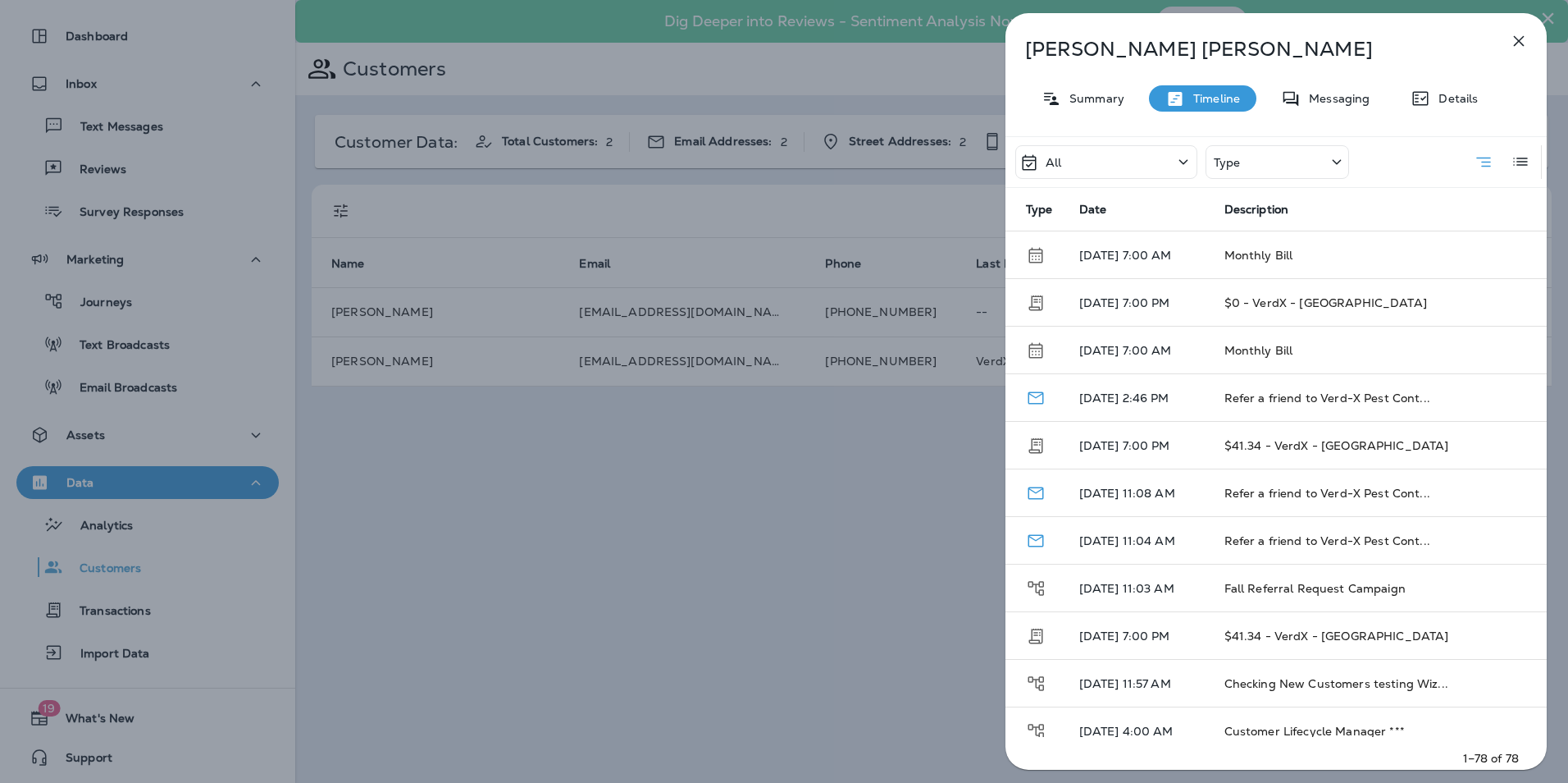
click at [1286, 154] on div "Type" at bounding box center [1277, 161] width 143 height 34
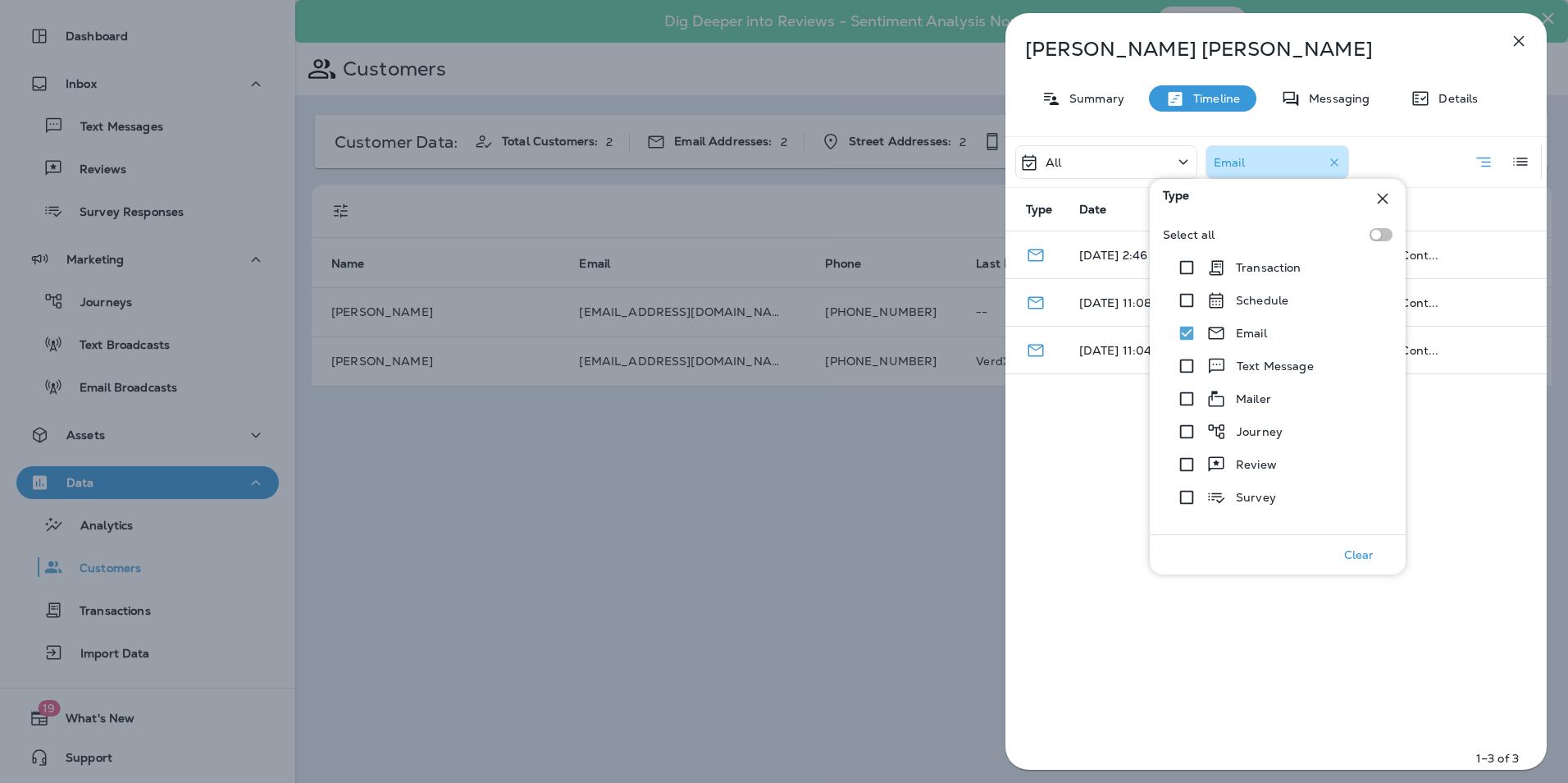
click at [1100, 485] on div "All Email Type Date Description [DATE] 2:46 PM Refer a friend to Verd-X Pest Co…" at bounding box center [1275, 458] width 541 height 643
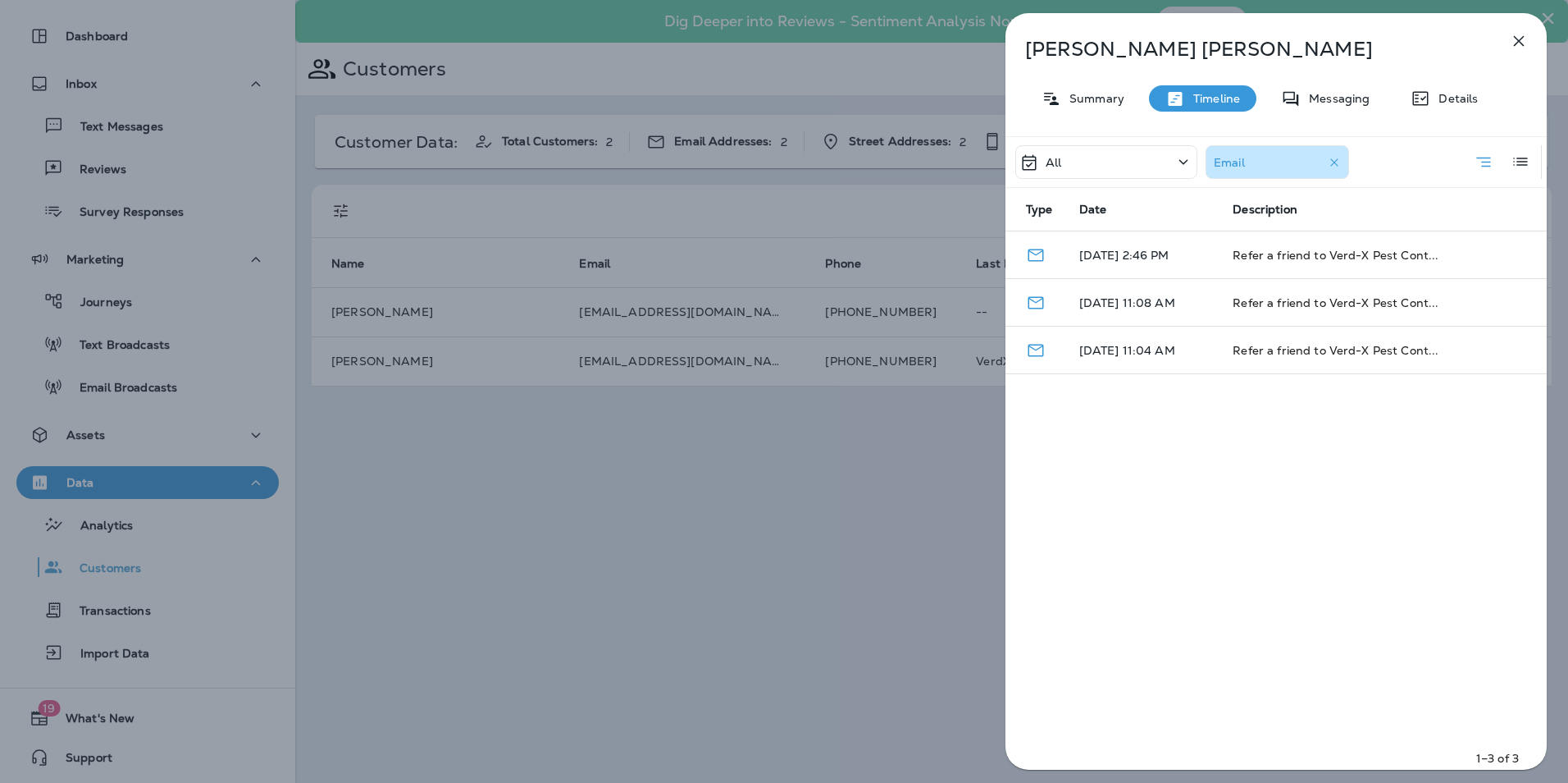
click at [504, 498] on div "[PERSON_NAME] Summary Timeline Messaging Details All Email Type Date Descriptio…" at bounding box center [784, 391] width 1568 height 783
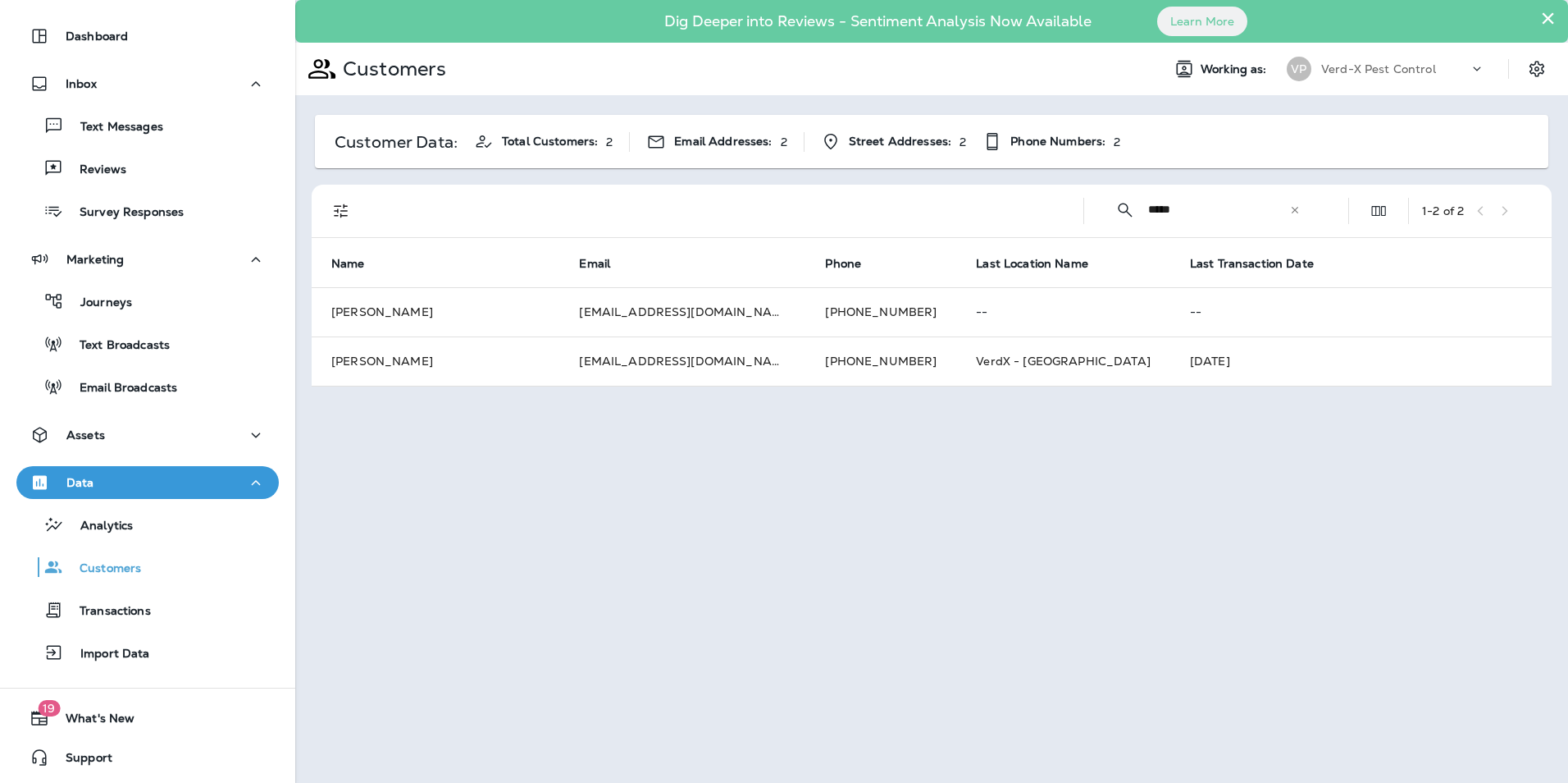
drag, startPoint x: 1193, startPoint y: 196, endPoint x: 879, endPoint y: 263, distance: 321.1
click at [879, 263] on div "​ ***** ​ ​ 1 - 2 of 2 Name Email Phone Last Location Name Last Transaction Dat…" at bounding box center [931, 286] width 1240 height 202
type input "**********"
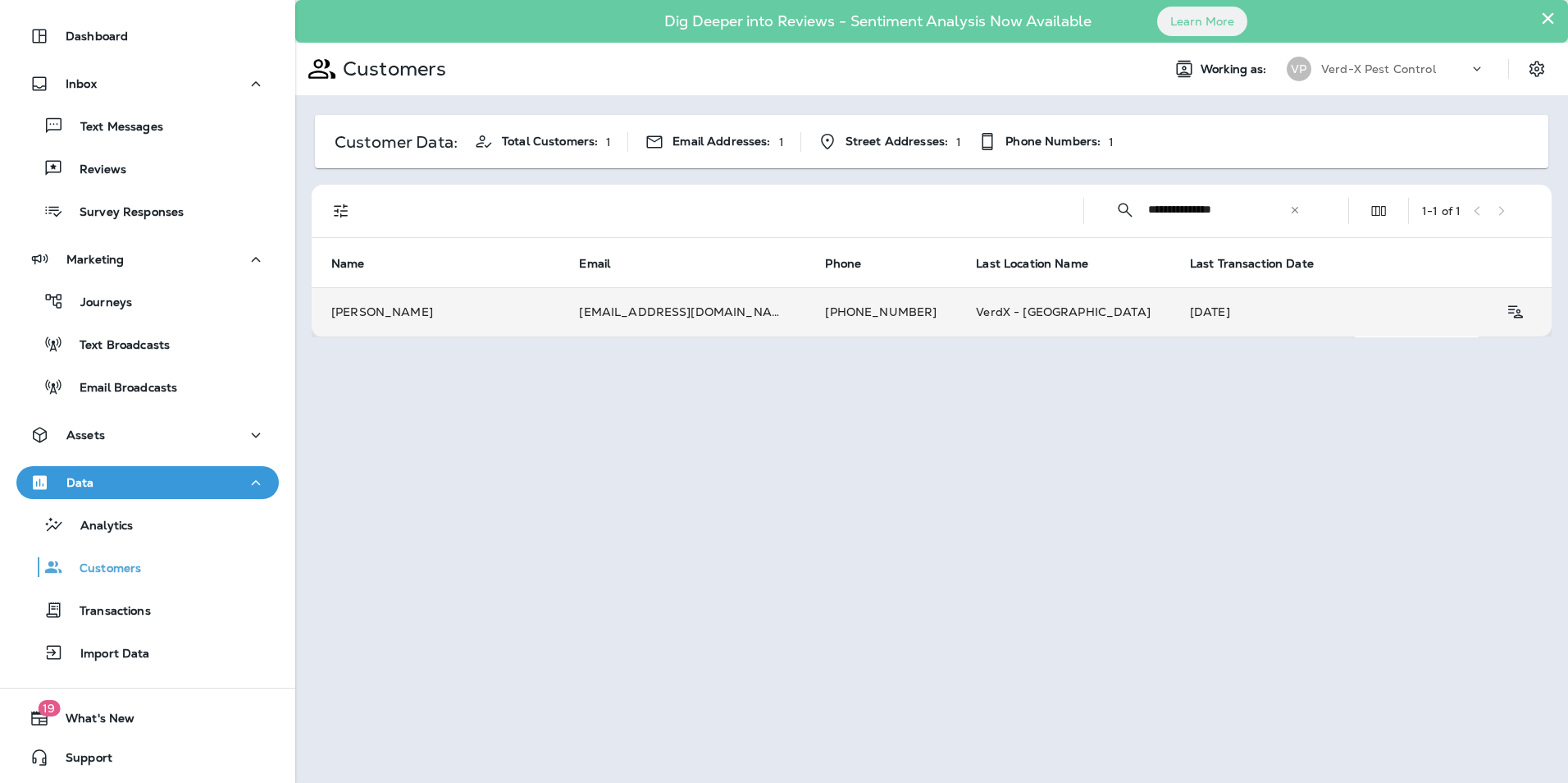
click at [702, 323] on td "[EMAIL_ADDRESS][DOMAIN_NAME]" at bounding box center [682, 312] width 246 height 49
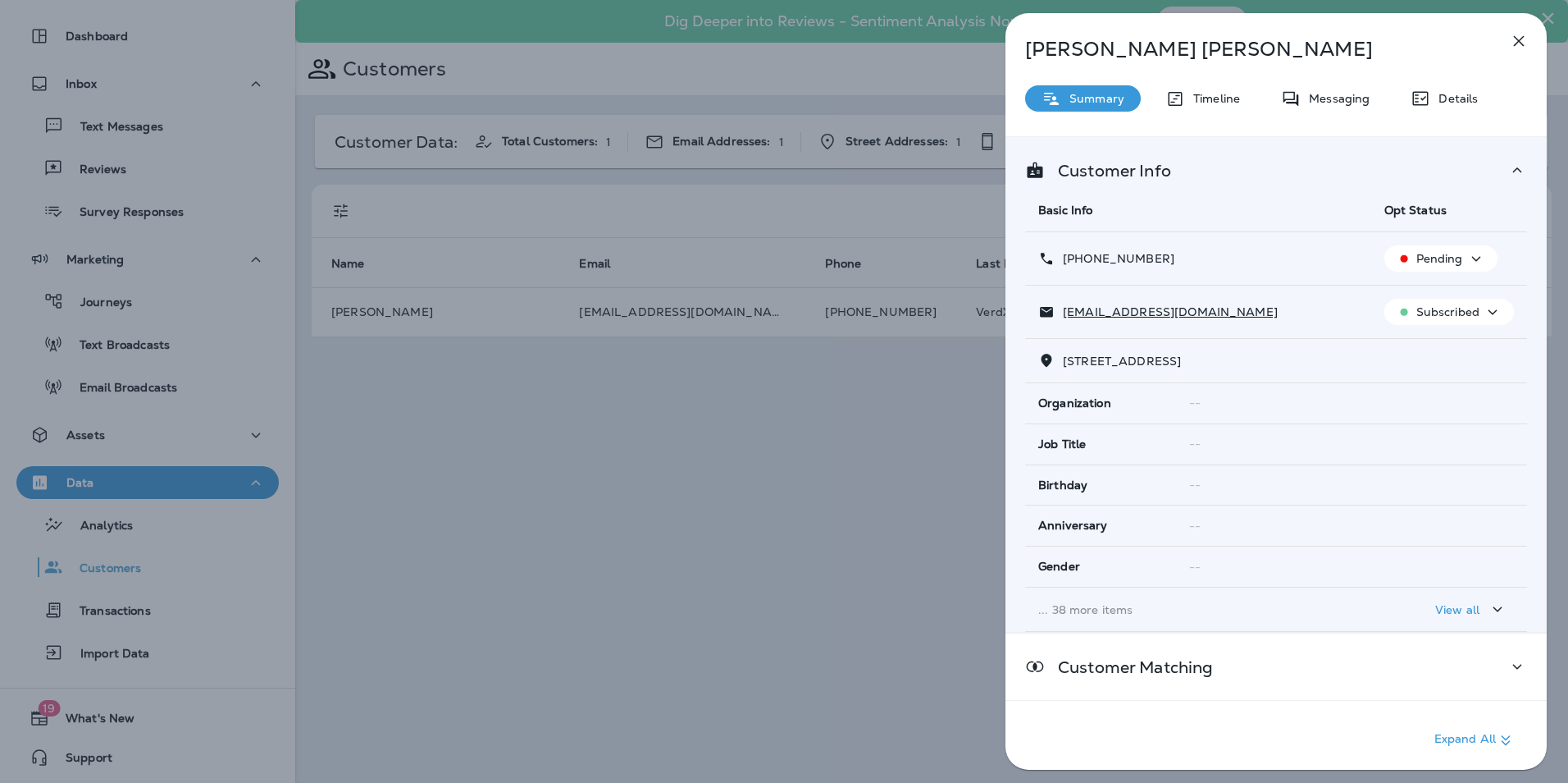
click at [1332, 106] on div "Messaging" at bounding box center [1325, 98] width 122 height 26
